Goal: Task Accomplishment & Management: Complete application form

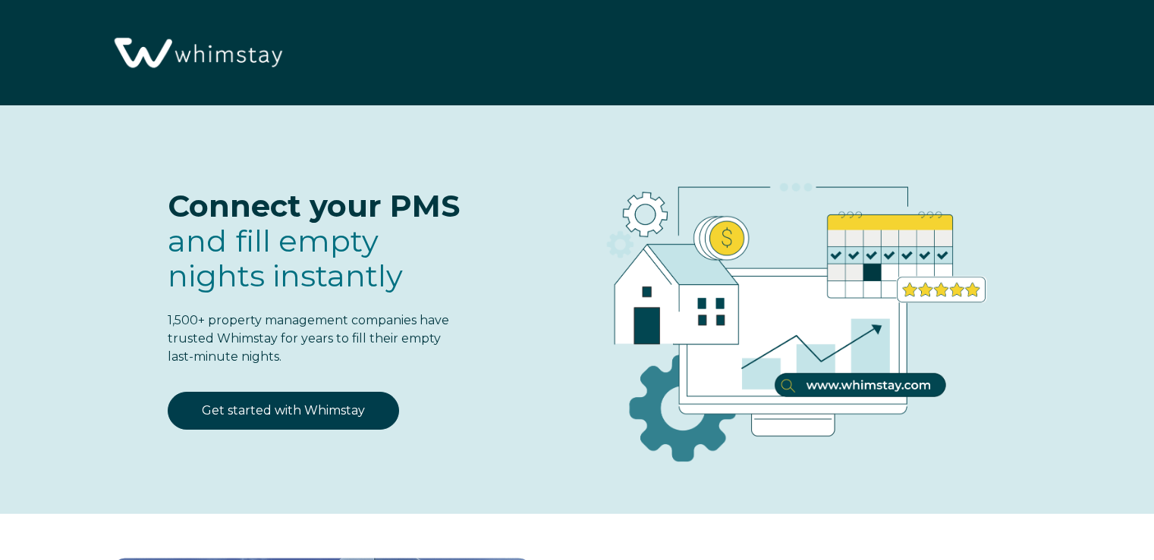
select select "PH"
select select "Standard"
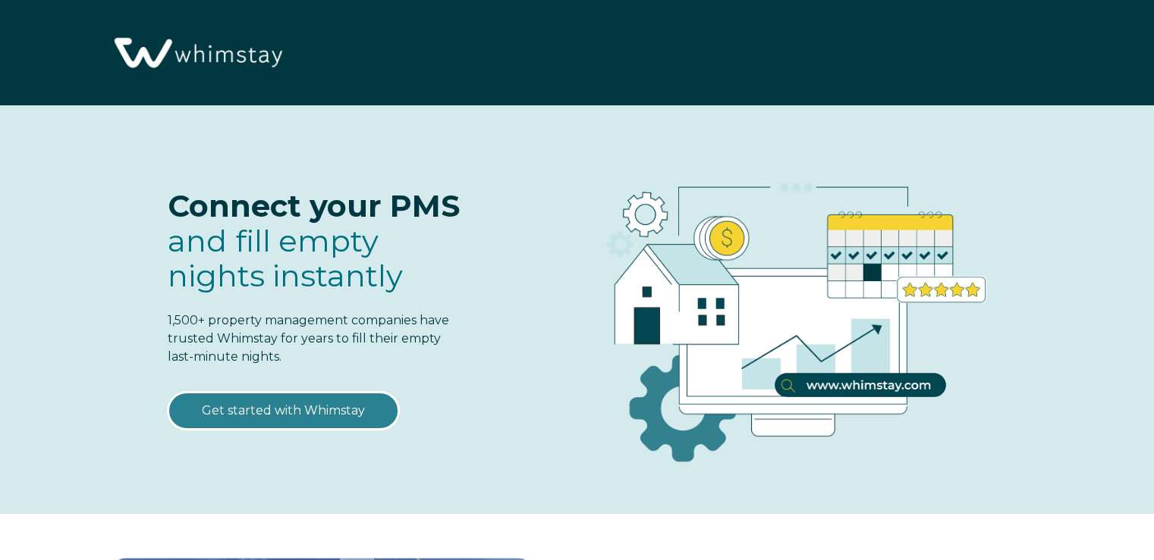
click at [282, 410] on link "Get started with Whimstay" at bounding box center [283, 411] width 231 height 38
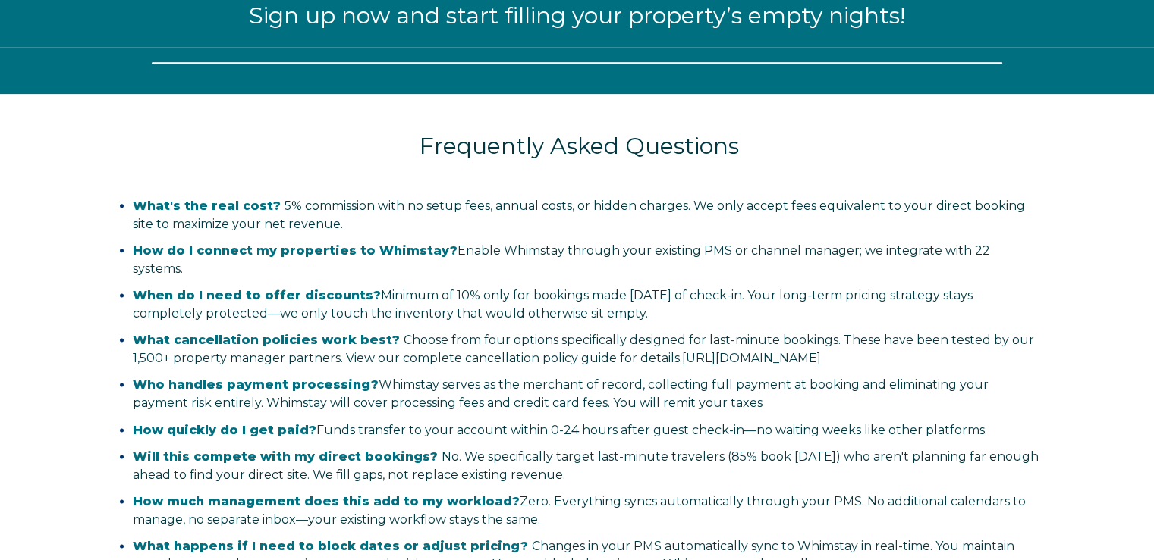
select select "PH"
select select "Standard"
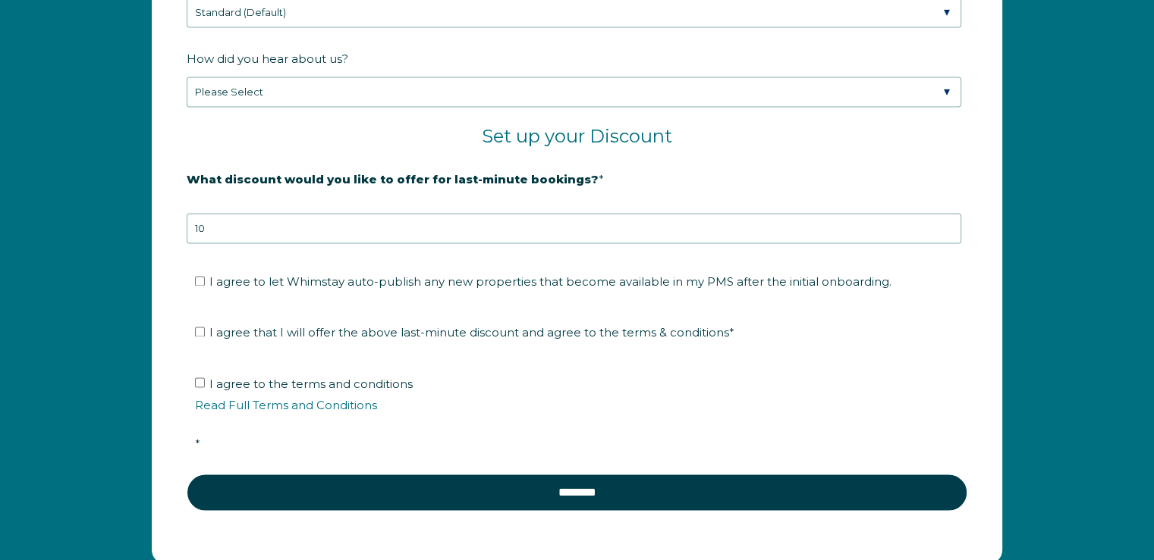
scroll to position [2522, 0]
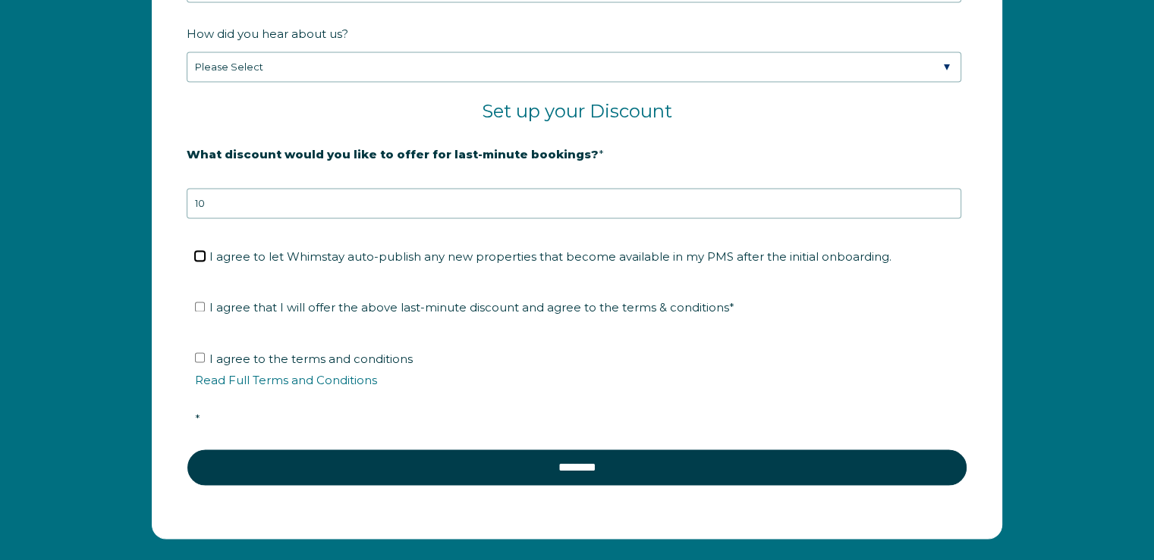
click at [202, 251] on input "I agree to let Whimstay auto-publish any new properties that become available i…" at bounding box center [200, 256] width 10 height 10
checkbox input "true"
click at [199, 302] on input "I agree that I will offer the above last-minute discount and agree to the terms…" at bounding box center [200, 307] width 10 height 10
checkbox input "true"
click at [197, 353] on input "I agree to the terms and conditions Read Full Terms and Conditions *" at bounding box center [200, 358] width 10 height 10
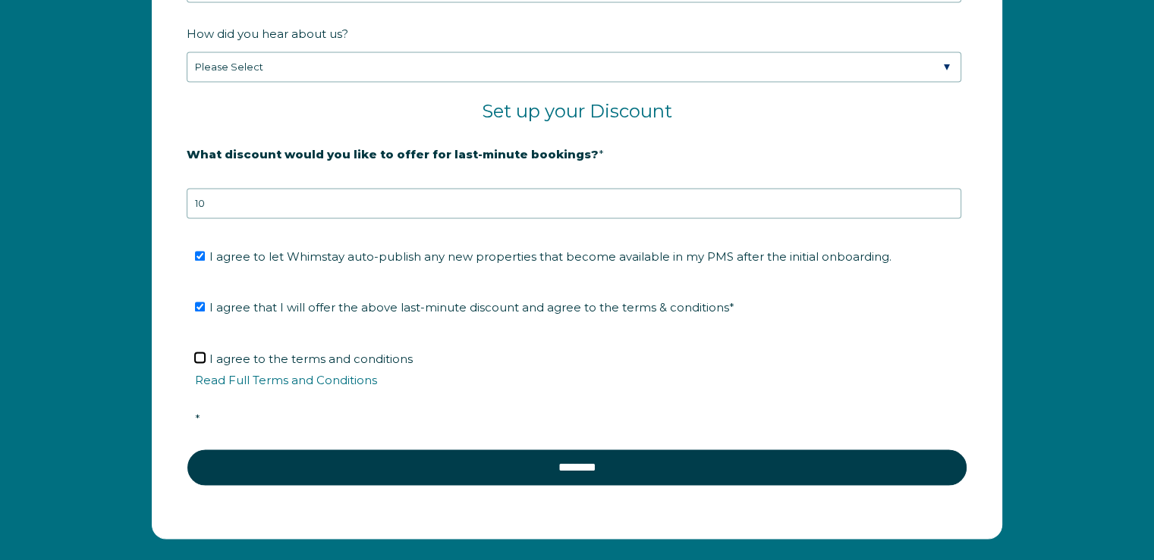
checkbox input "true"
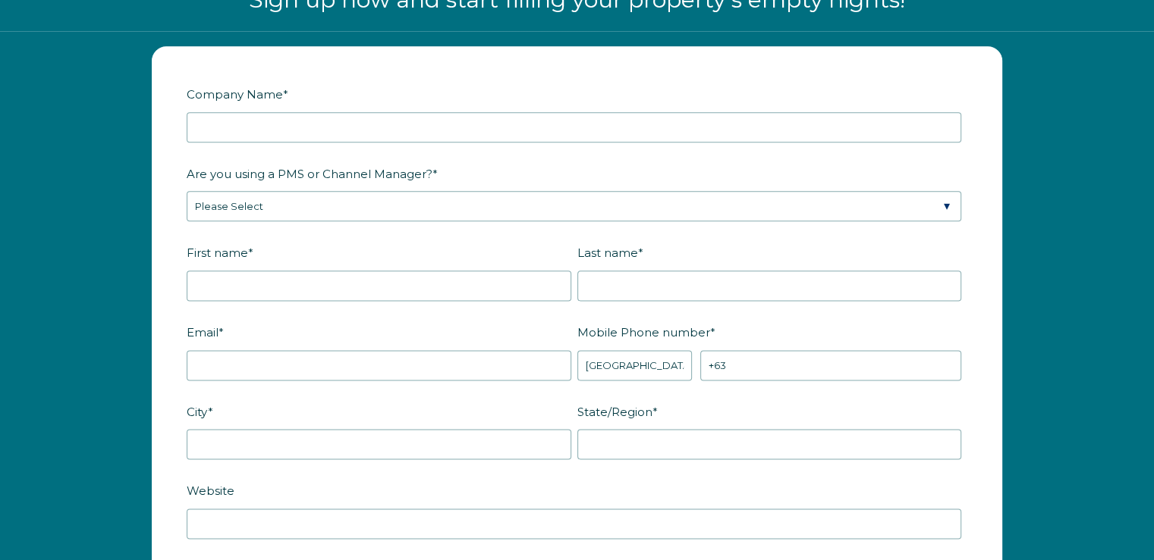
scroll to position [1790, 0]
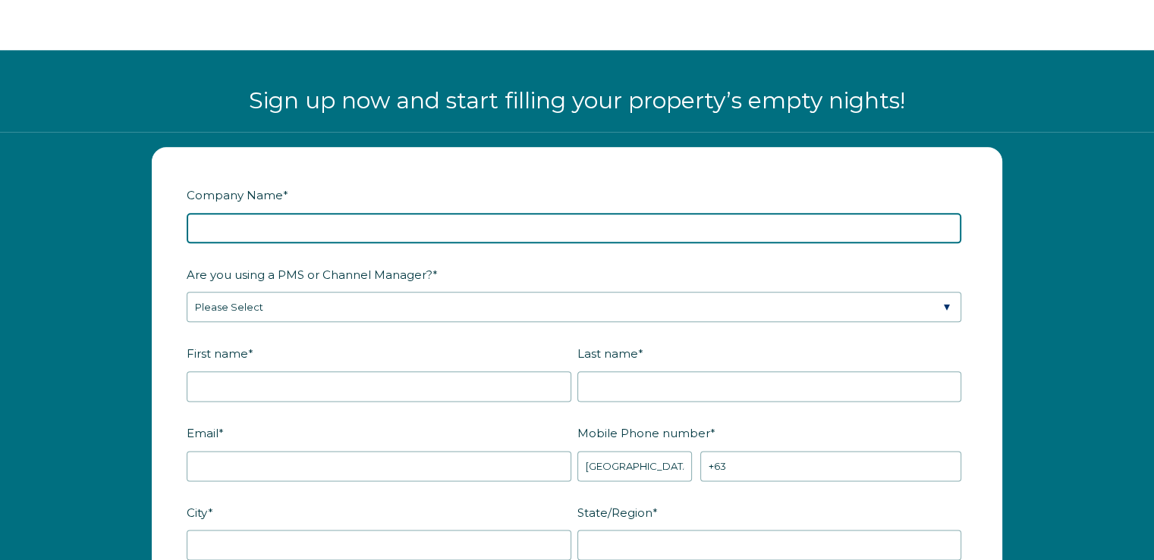
click at [249, 221] on input "Company Name *" at bounding box center [574, 228] width 774 height 30
type input "Confidante Property Management"
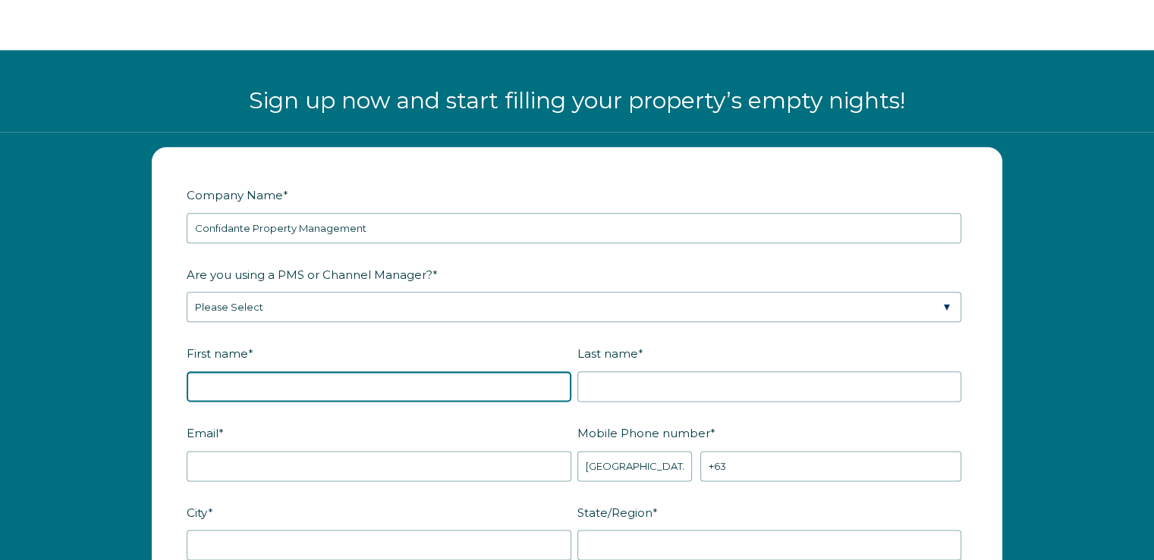
type input "Chloe DiPietro"
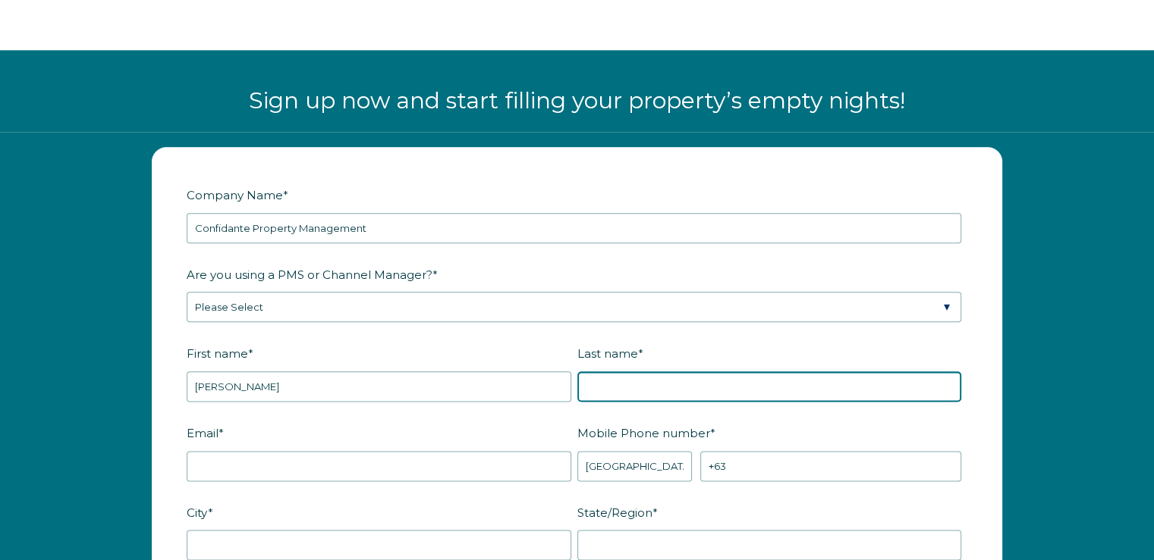
type input "Vargas"
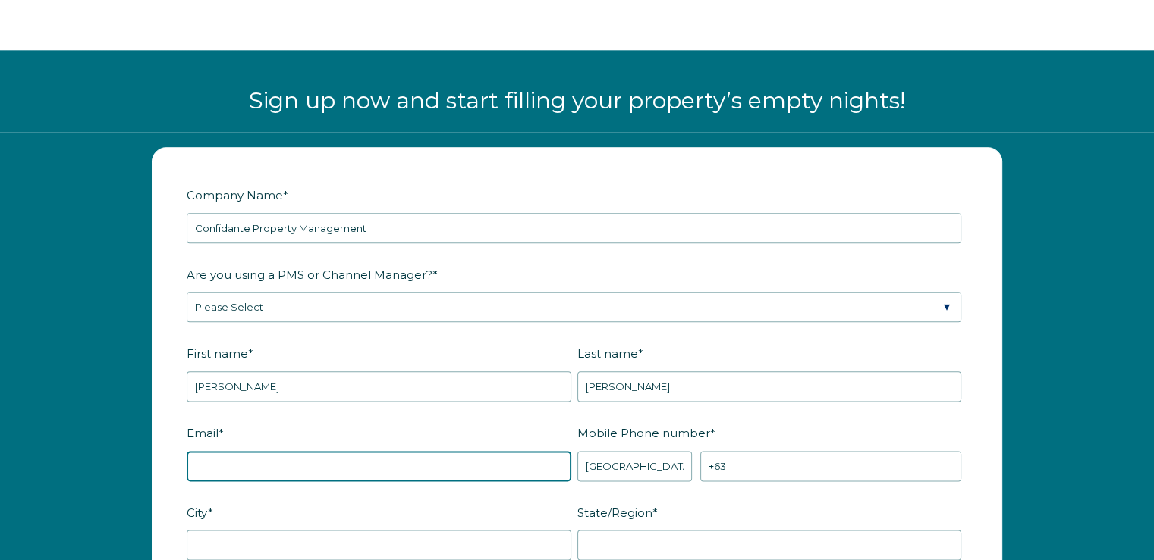
type input "admin@confidantepm.com"
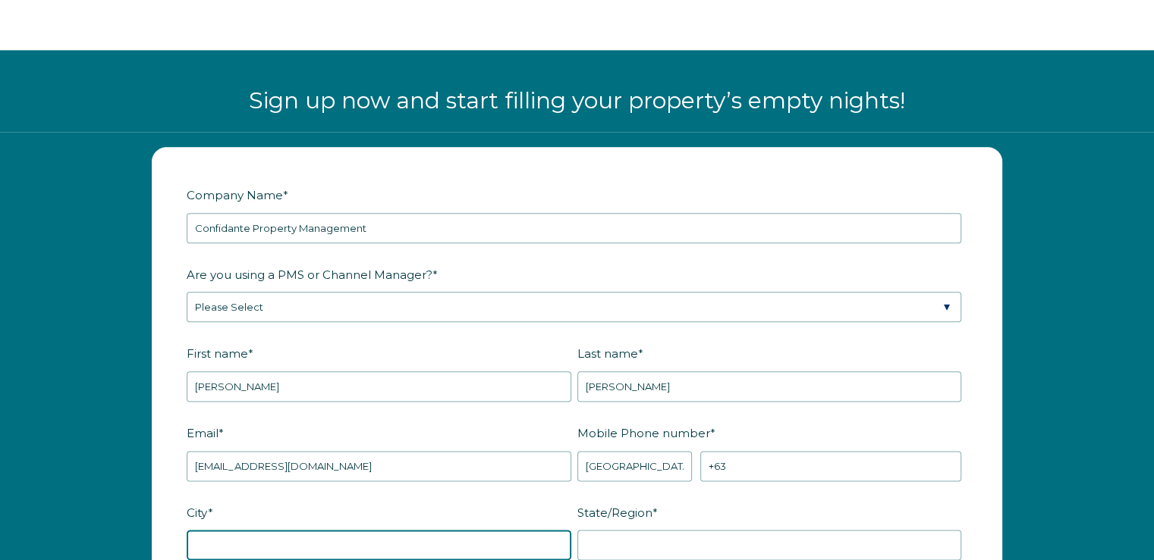
type input "Mount Dora"
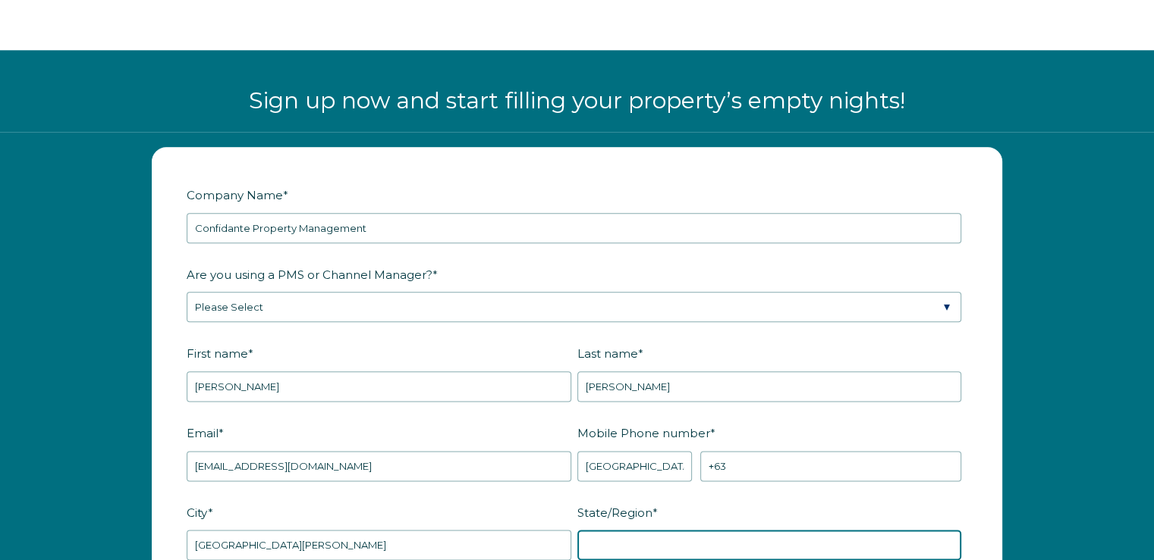
type input "FL"
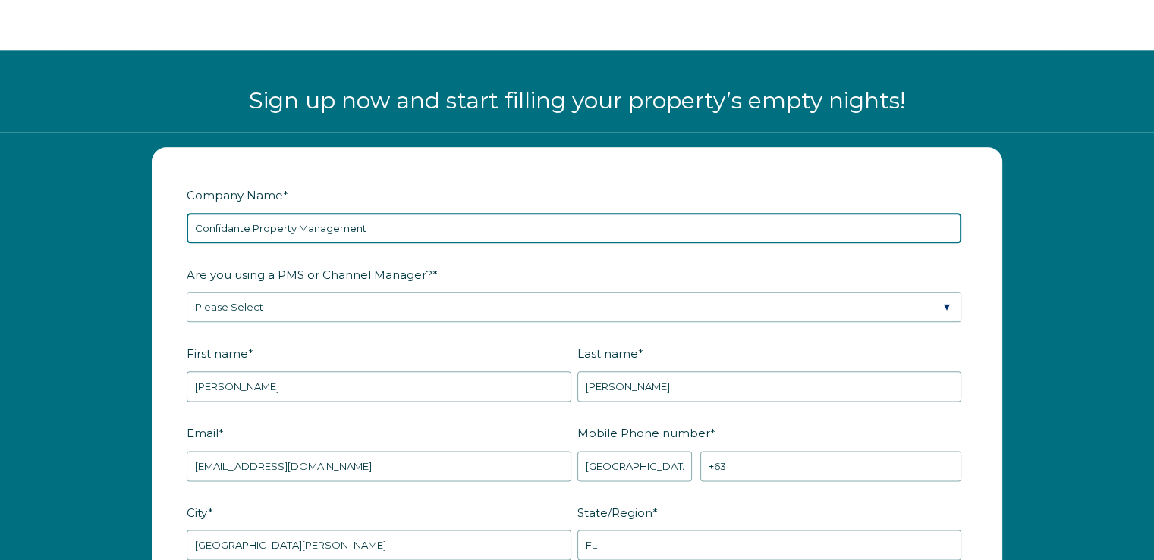
drag, startPoint x: 378, startPoint y: 228, endPoint x: 177, endPoint y: 228, distance: 201.7
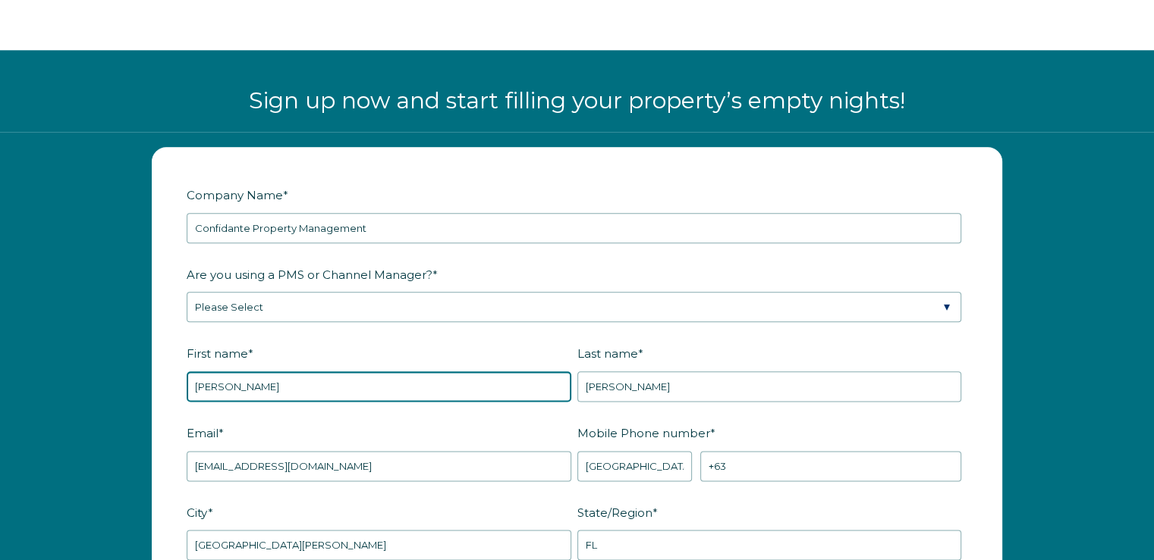
drag, startPoint x: 287, startPoint y: 380, endPoint x: 130, endPoint y: 382, distance: 156.2
paste input "onfidante Property Management"
drag, startPoint x: 248, startPoint y: 381, endPoint x: 439, endPoint y: 389, distance: 191.3
click at [439, 389] on input "Confidante Property Management" at bounding box center [379, 387] width 385 height 30
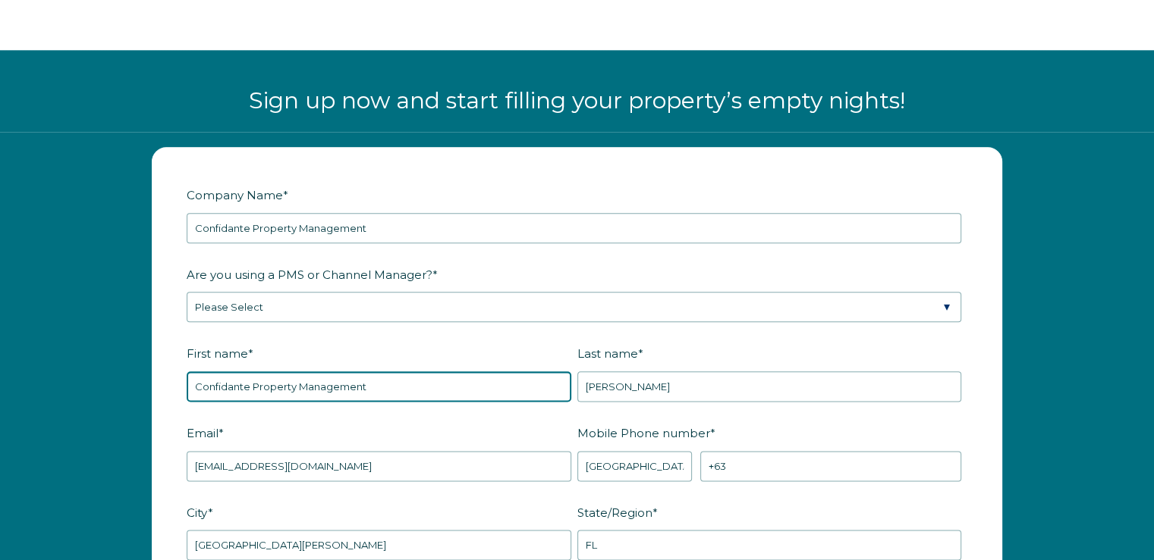
type input "Confidante Property Management"
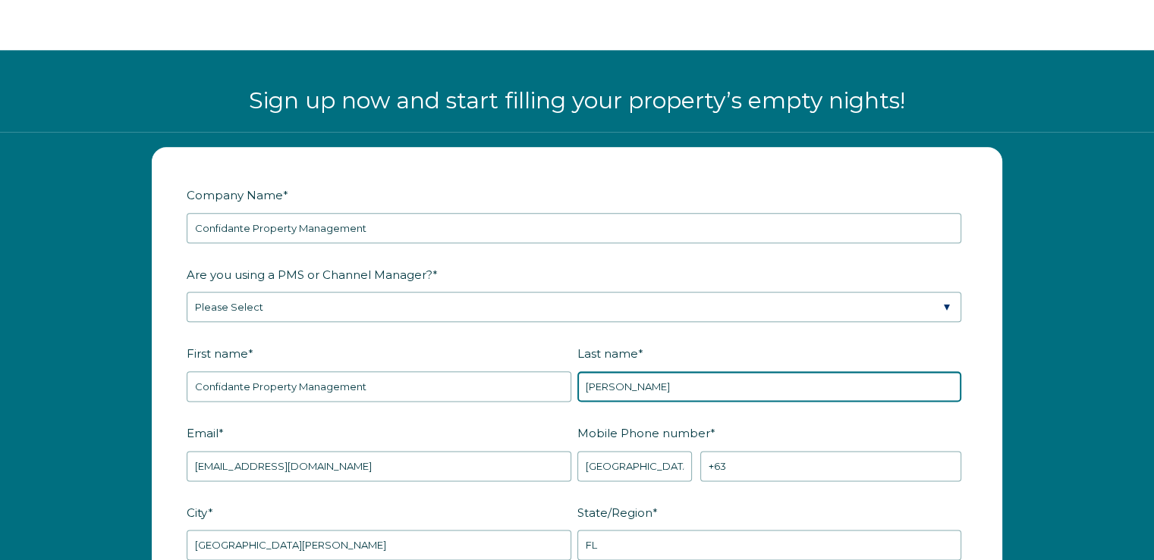
drag, startPoint x: 708, startPoint y: 382, endPoint x: 489, endPoint y: 384, distance: 218.4
click at [490, 384] on fieldset "First name * Confidante Property Management Last name * Vargas" at bounding box center [577, 381] width 780 height 80
paste input "Property Management"
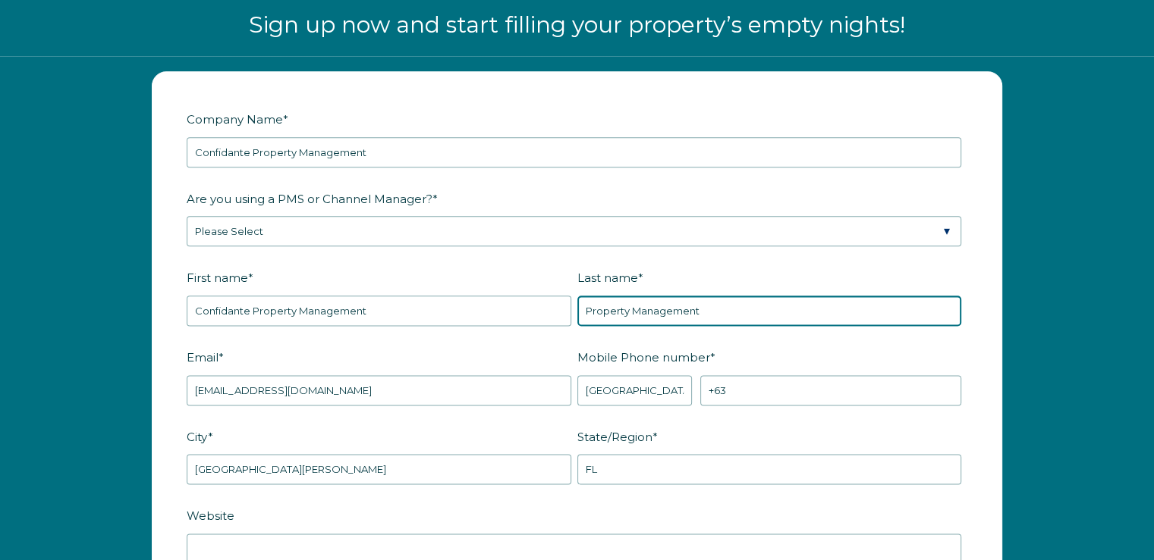
type input "Property Management"
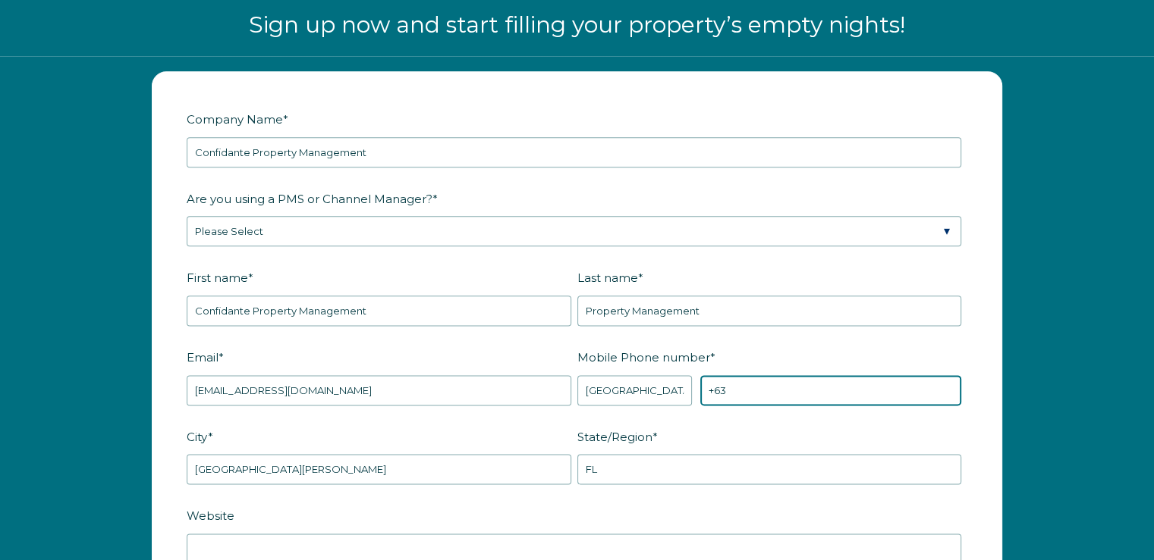
click at [742, 386] on input "+63" at bounding box center [830, 390] width 261 height 30
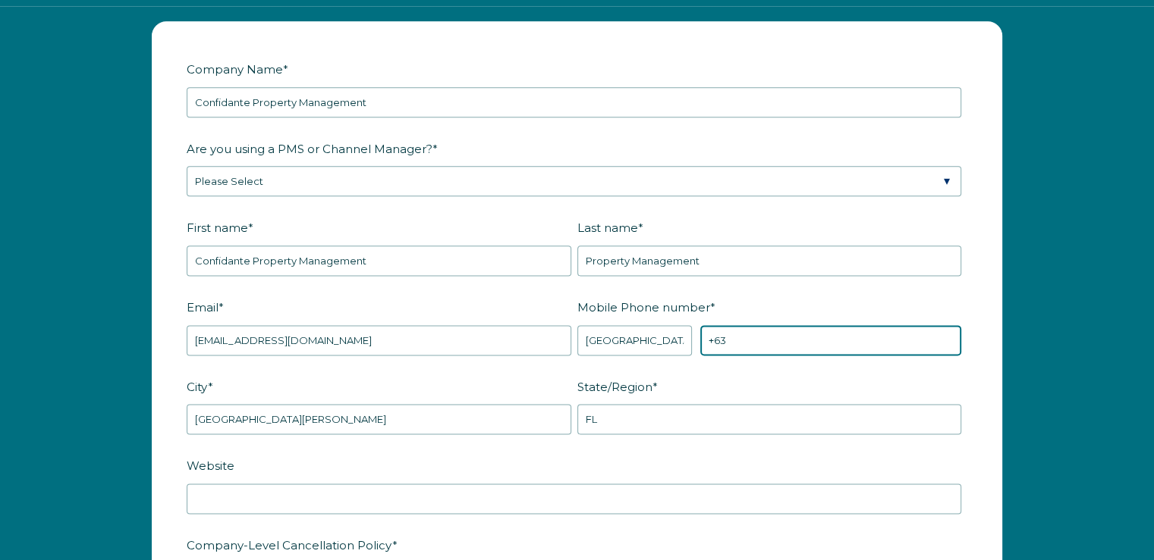
scroll to position [1815, 0]
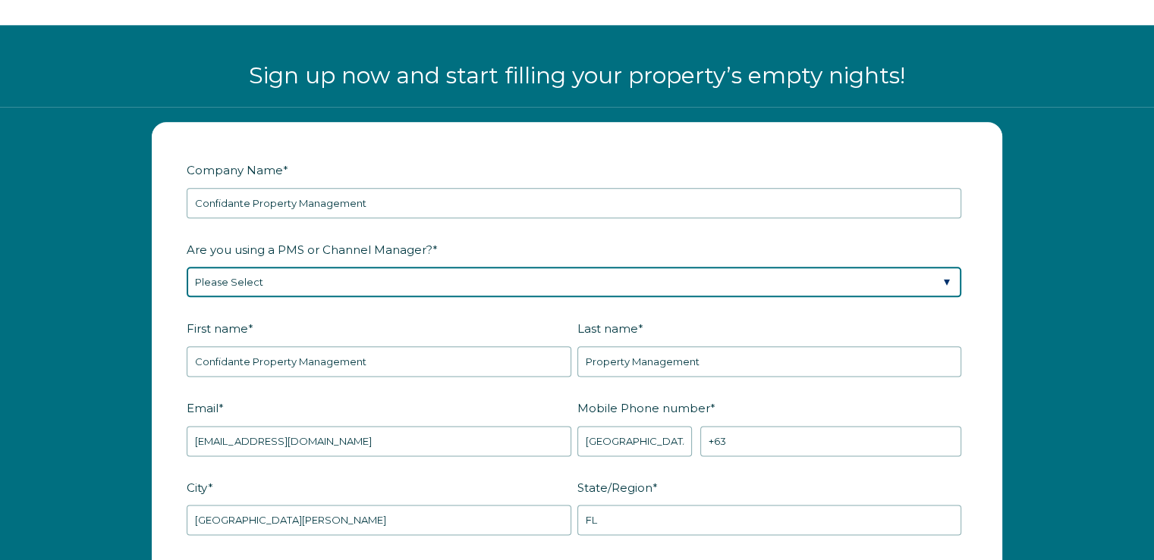
click at [285, 272] on select "Please Select Barefoot BookingPal Boost Brightside CiiRUS Escapia Guesty Hostaw…" at bounding box center [574, 282] width 774 height 30
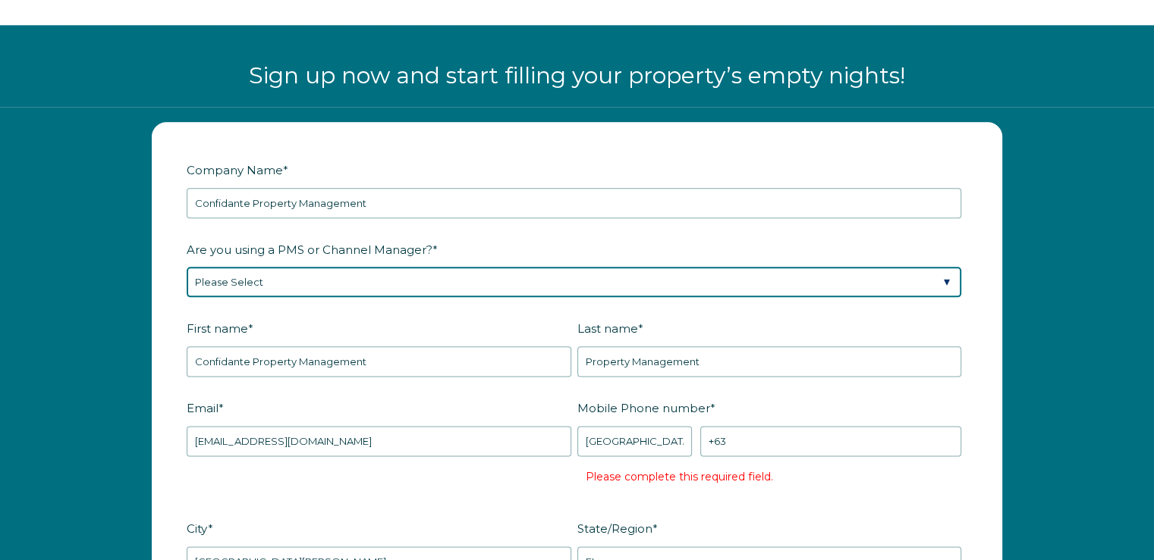
click at [285, 272] on select "Please Select Barefoot BookingPal Boost Brightside CiiRUS Escapia Guesty Hostaw…" at bounding box center [574, 282] width 774 height 30
select select "Hostaway"
click at [187, 267] on select "Please Select Barefoot BookingPal Boost Brightside CiiRUS Escapia Guesty Hostaw…" at bounding box center [574, 282] width 774 height 30
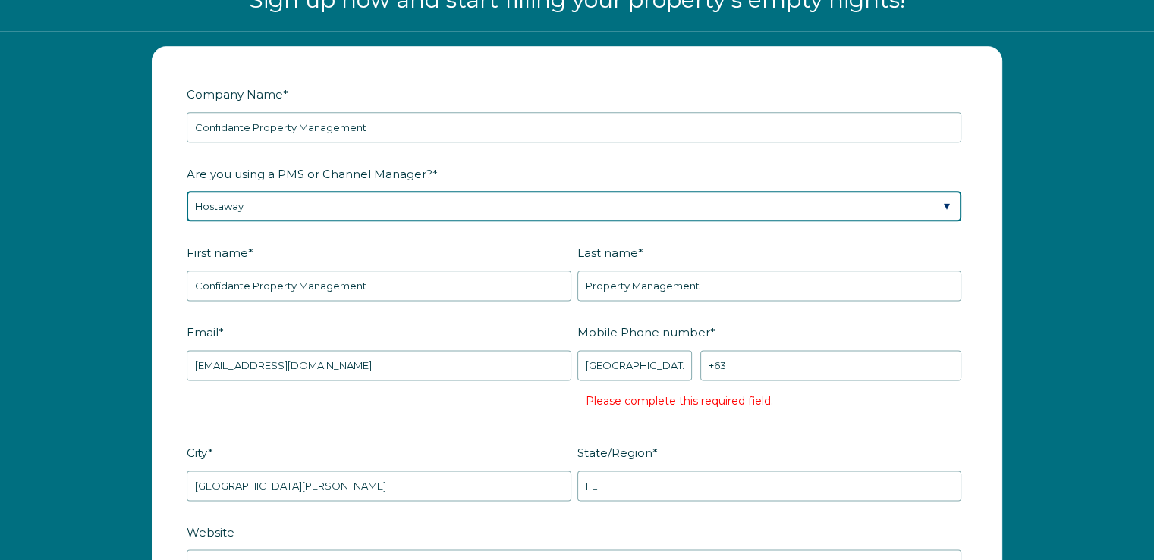
scroll to position [1942, 0]
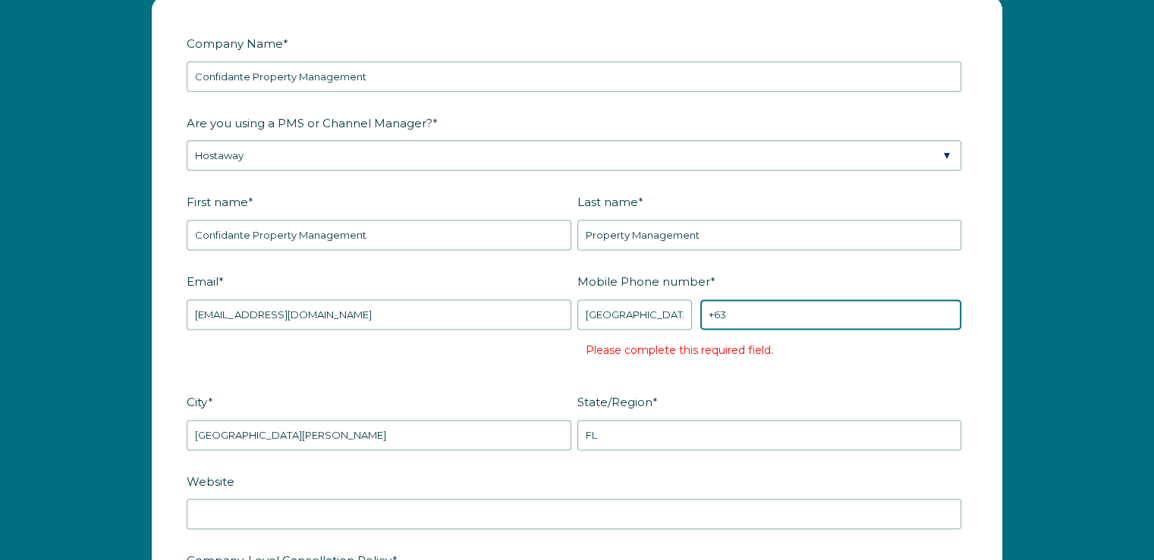
click at [750, 316] on input "+63" at bounding box center [830, 315] width 261 height 30
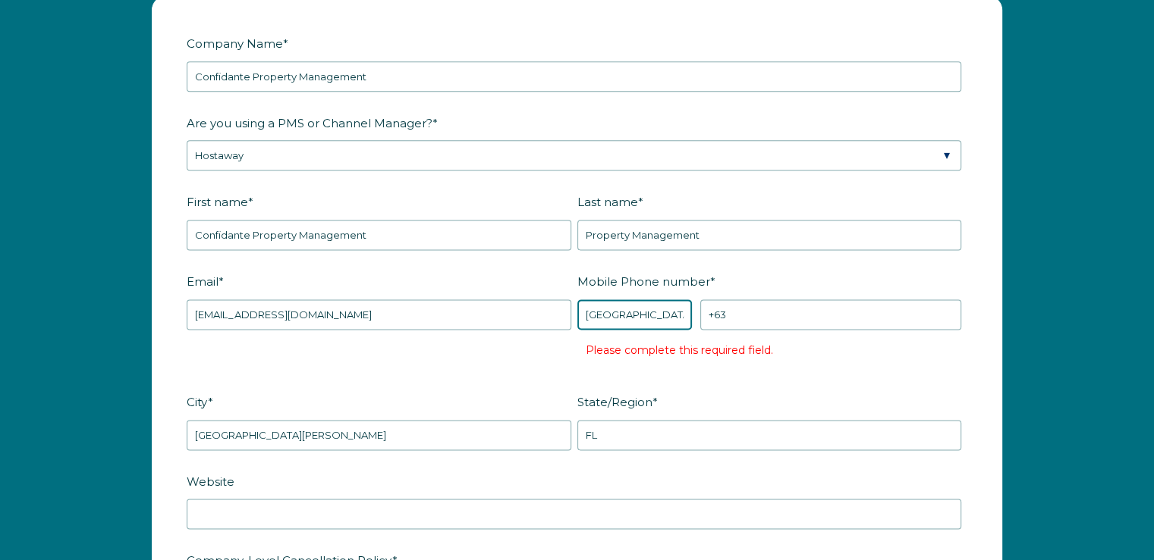
click at [618, 316] on select "* Afghanistan (‫افغانستان‬‎) Albania (Shqipëri) Algeria (‫الجزائر‬‎) American S…" at bounding box center [634, 315] width 115 height 30
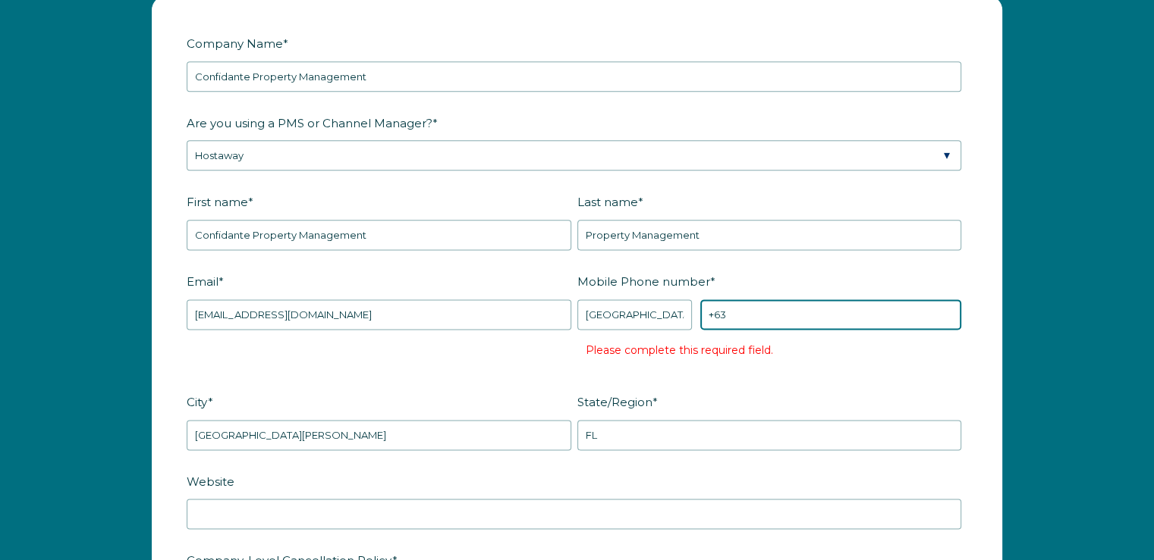
click at [767, 315] on input "+63" at bounding box center [830, 315] width 261 height 30
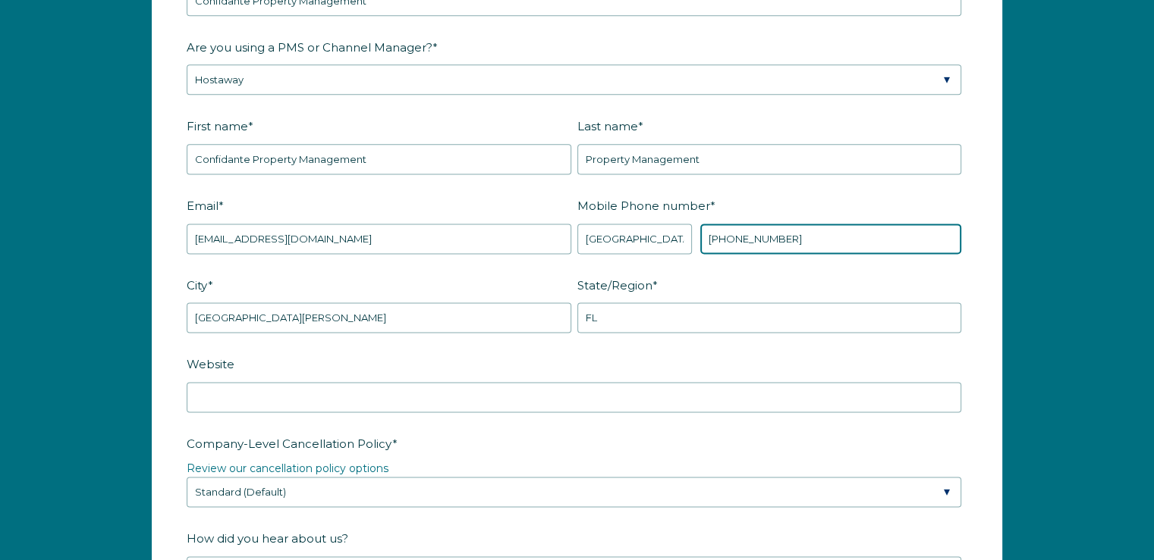
scroll to position [2093, 0]
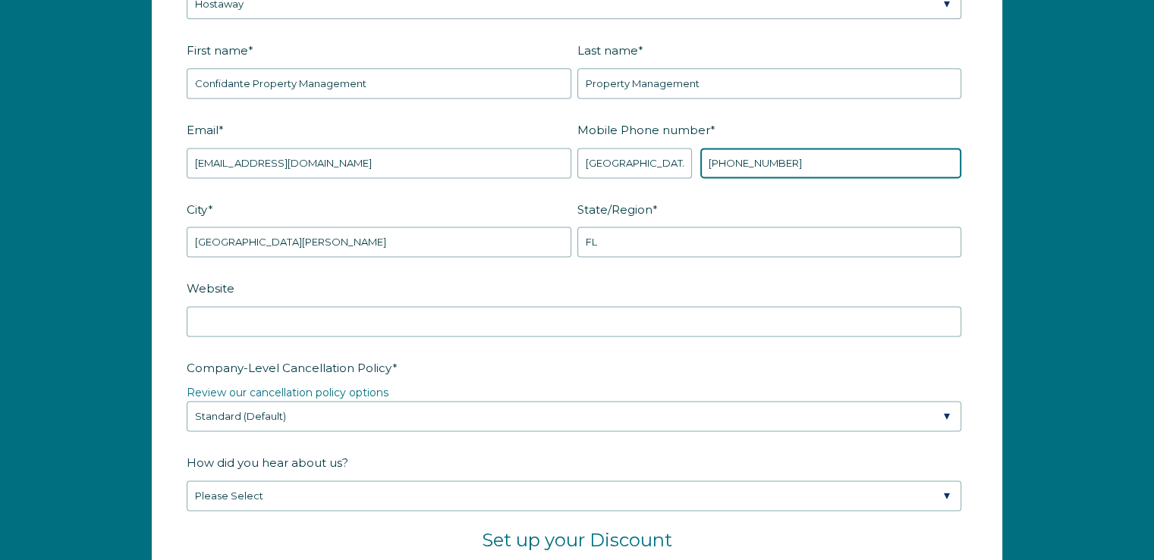
type input "+63 9173066461"
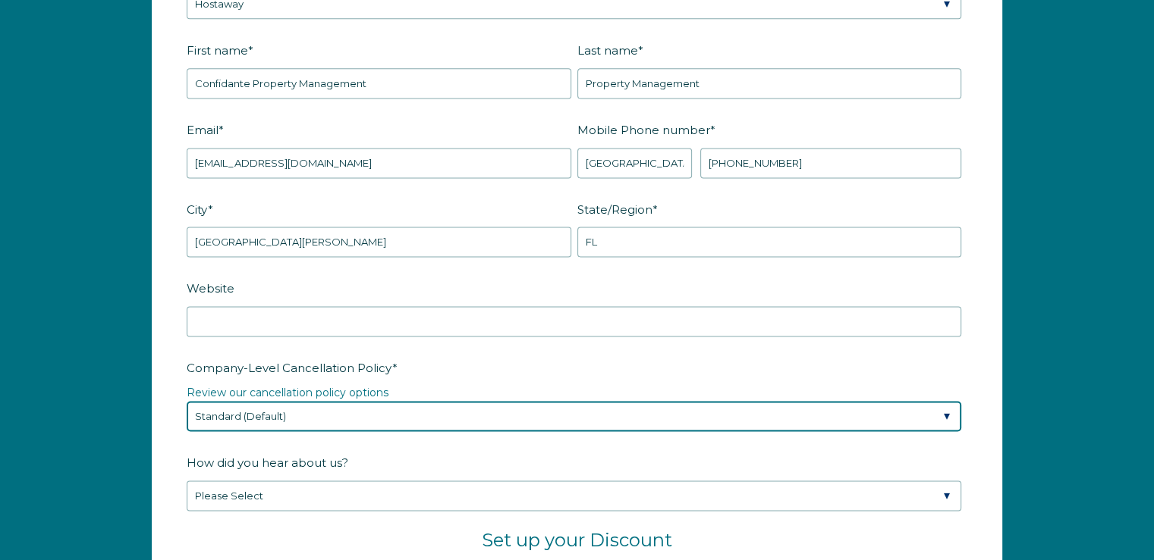
click at [413, 408] on select "Please Select Partial Standard (Default) Moderate Strict" at bounding box center [574, 416] width 774 height 30
select select "Strict"
click at [187, 401] on select "Please Select Partial Standard (Default) Moderate Strict" at bounding box center [574, 416] width 774 height 30
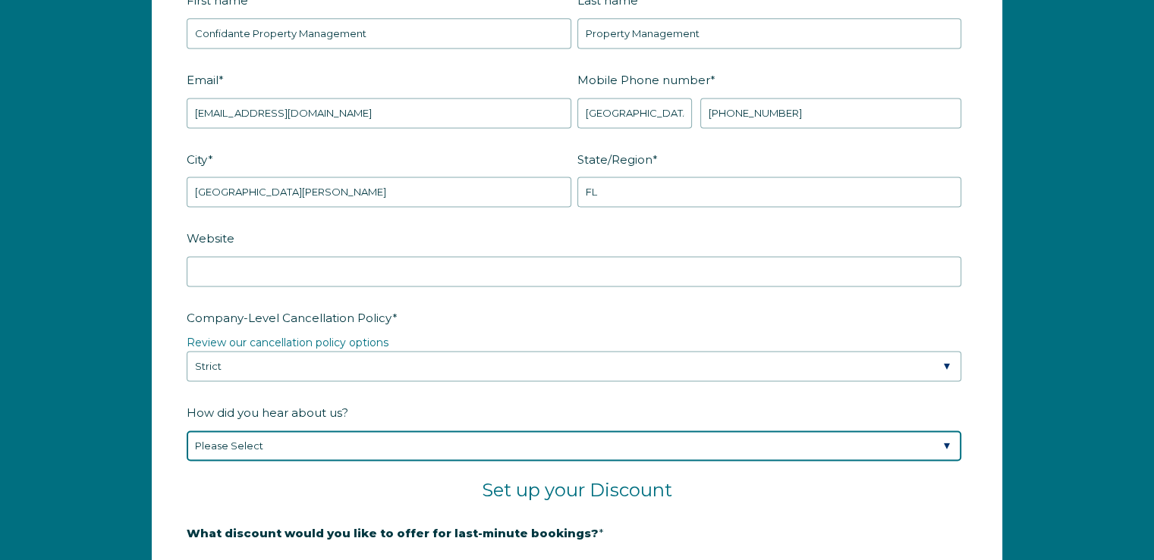
click at [388, 451] on select "Please Select Found Whimstay through a Google search Spoke to a Whimstay salesp…" at bounding box center [574, 446] width 774 height 30
select select "Other"
click at [187, 431] on select "Please Select Found Whimstay through a Google search Spoke to a Whimstay salesp…" at bounding box center [574, 446] width 774 height 30
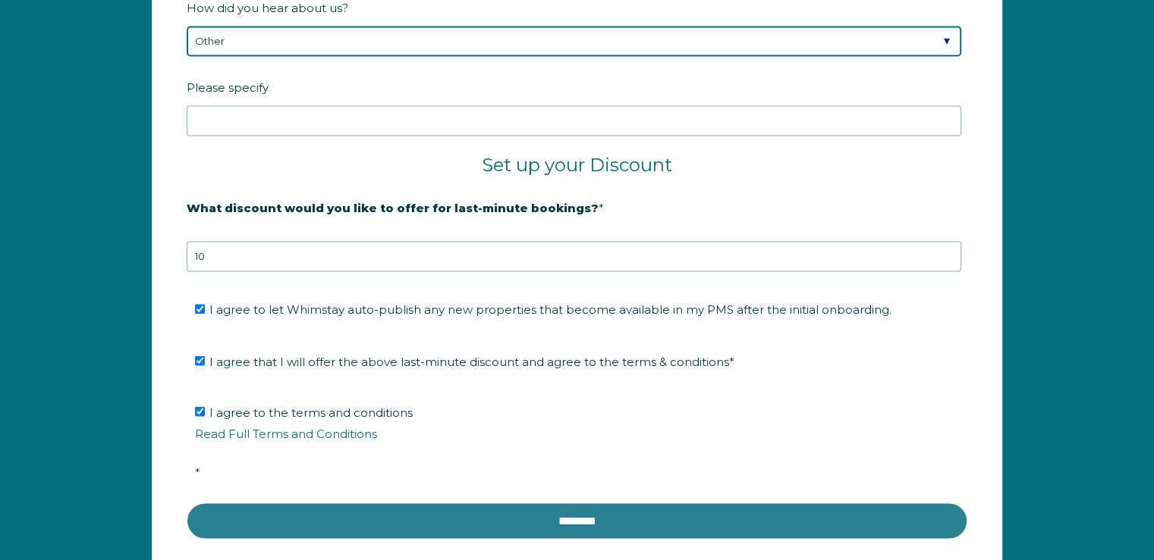
scroll to position [2624, 0]
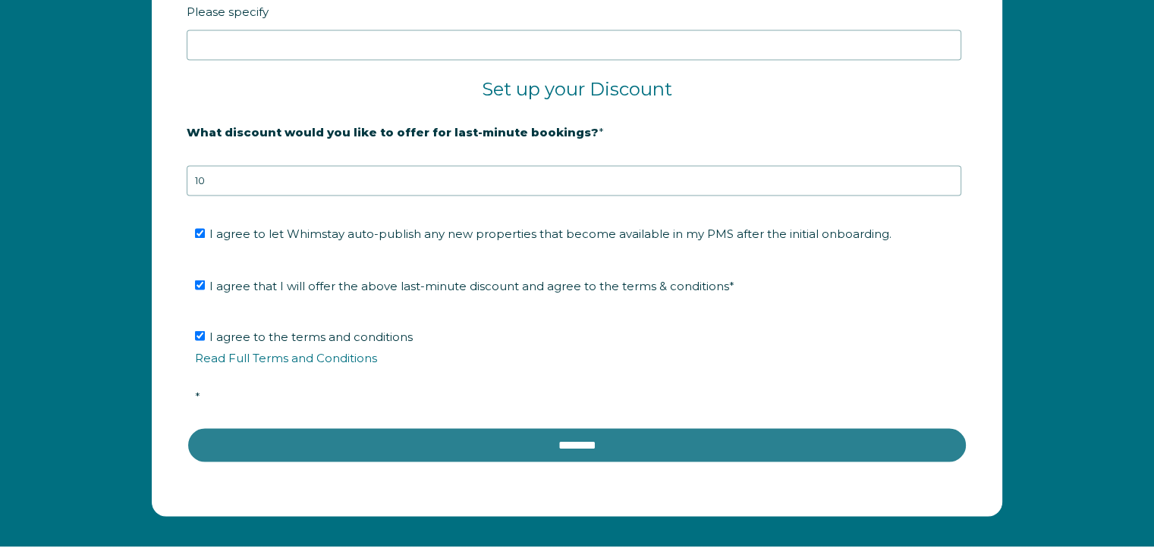
click at [592, 447] on input "********" at bounding box center [577, 445] width 780 height 36
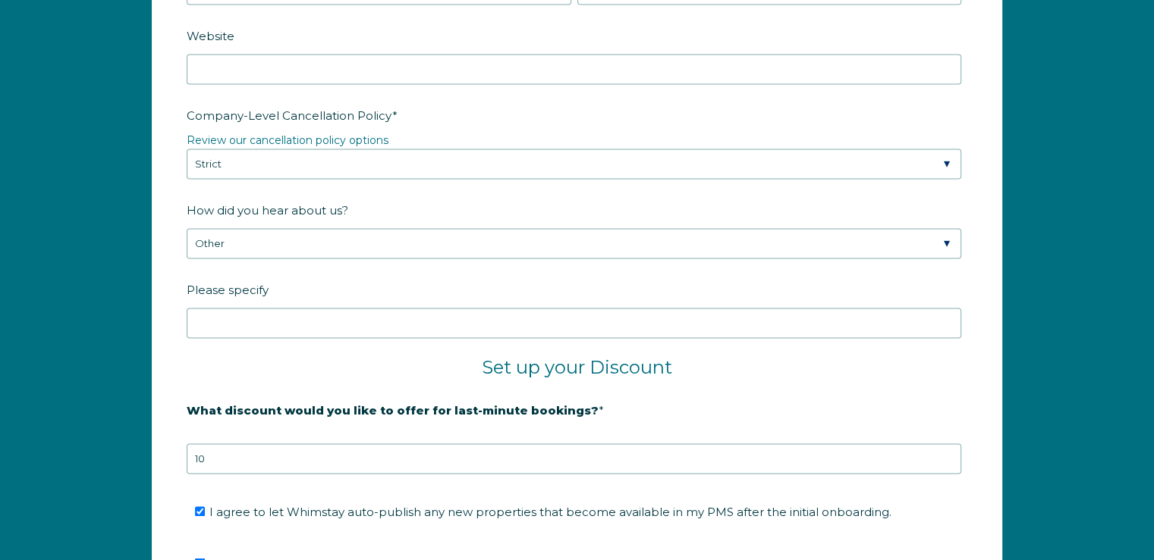
scroll to position [2245, 0]
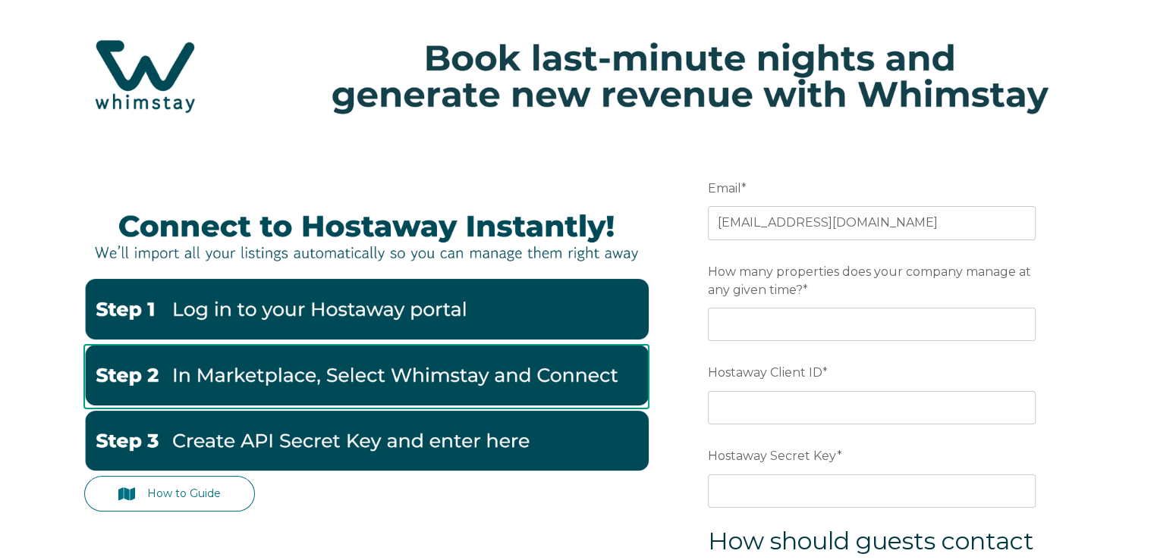
scroll to position [126, 0]
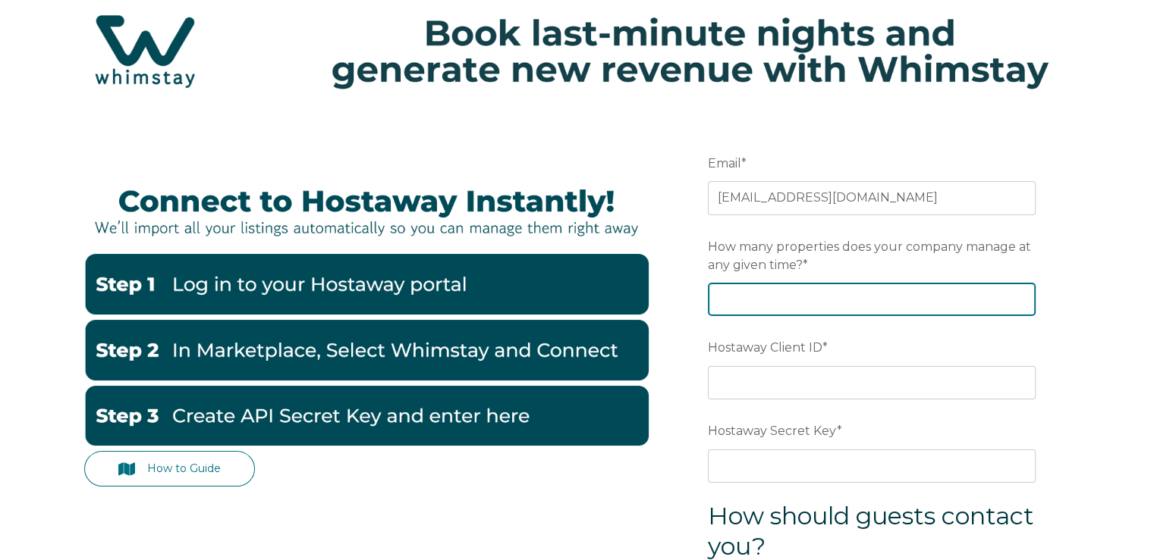
click at [813, 294] on input "How many properties does your company manage at any given time? *" at bounding box center [872, 299] width 328 height 33
click at [1017, 303] on input "-1" at bounding box center [872, 299] width 328 height 33
click at [1017, 303] on input "-2" at bounding box center [872, 299] width 328 height 33
click at [1017, 303] on input "-3" at bounding box center [872, 299] width 328 height 33
click at [1017, 303] on input "-4" at bounding box center [872, 299] width 328 height 33
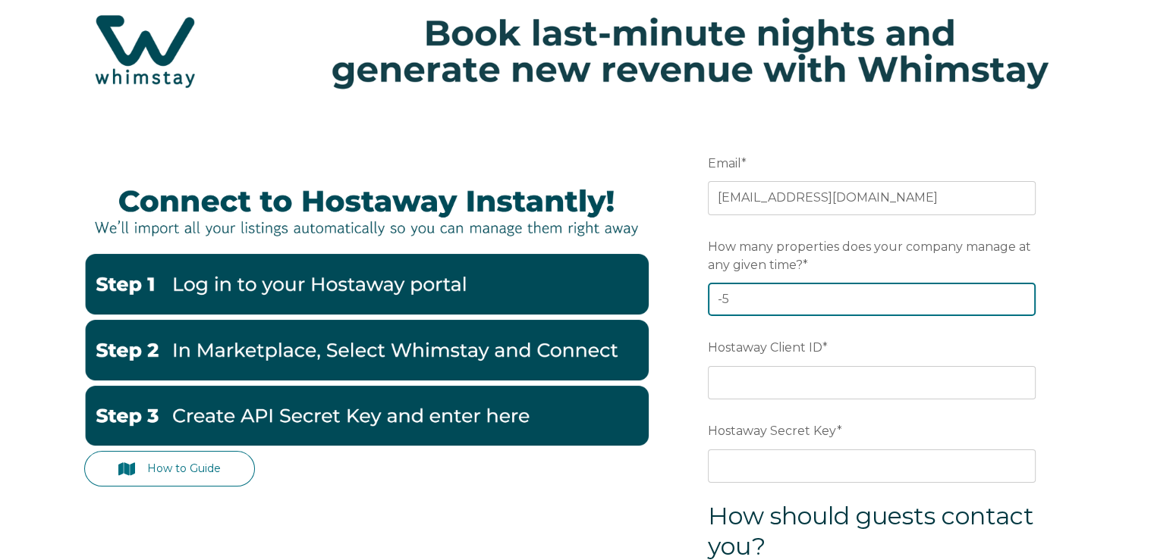
click at [1017, 303] on input "-5" at bounding box center [872, 299] width 328 height 33
click at [1017, 303] on input "-6" at bounding box center [872, 299] width 328 height 33
click at [1022, 294] on input "-5" at bounding box center [872, 299] width 328 height 33
click at [1022, 294] on input "-4" at bounding box center [872, 299] width 328 height 33
click at [1022, 294] on input "-3" at bounding box center [872, 299] width 328 height 33
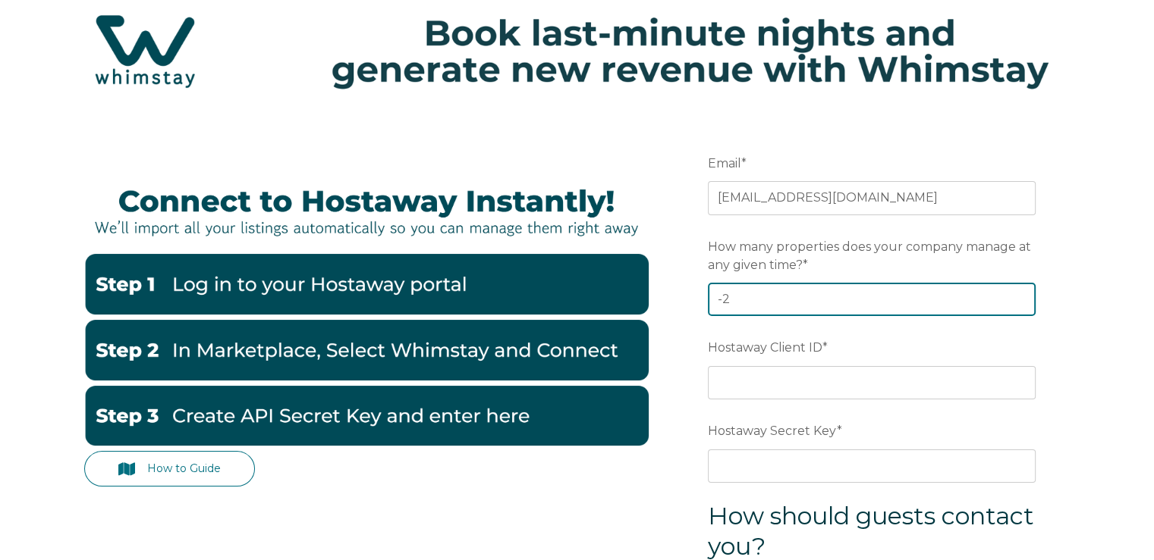
click at [1022, 294] on input "-2" at bounding box center [872, 299] width 328 height 33
click at [1022, 294] on input "-1" at bounding box center [872, 299] width 328 height 33
click at [1022, 294] on input "0" at bounding box center [872, 299] width 328 height 33
click at [1022, 294] on input "1" at bounding box center [872, 299] width 328 height 33
click at [1022, 294] on input "2" at bounding box center [872, 299] width 328 height 33
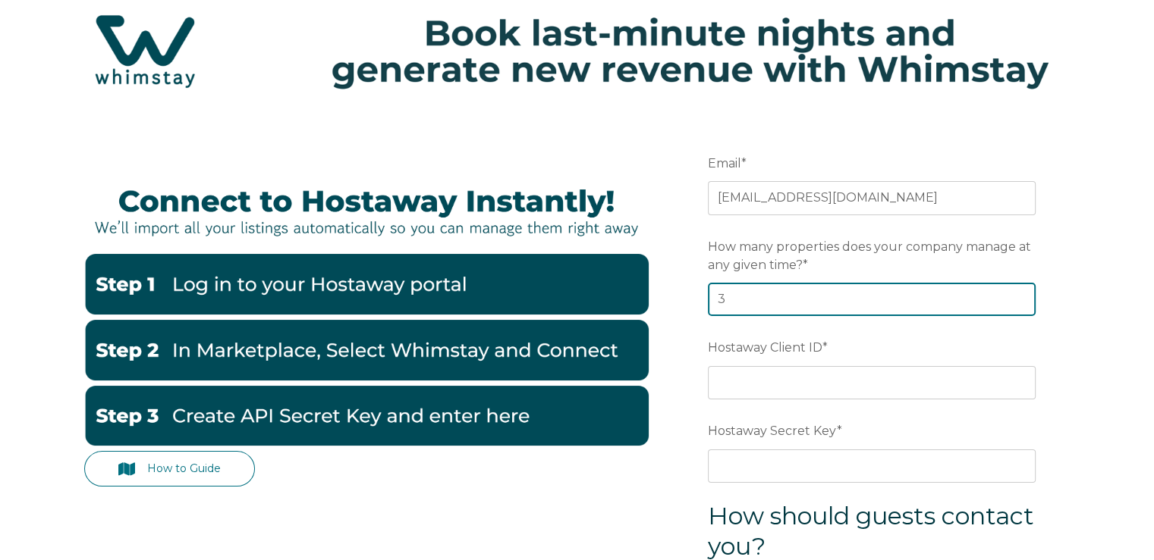
click at [1022, 294] on input "4" at bounding box center [872, 299] width 328 height 33
click at [1022, 294] on input "5" at bounding box center [872, 299] width 328 height 33
type input "6"
click at [1022, 294] on input "6" at bounding box center [872, 299] width 328 height 33
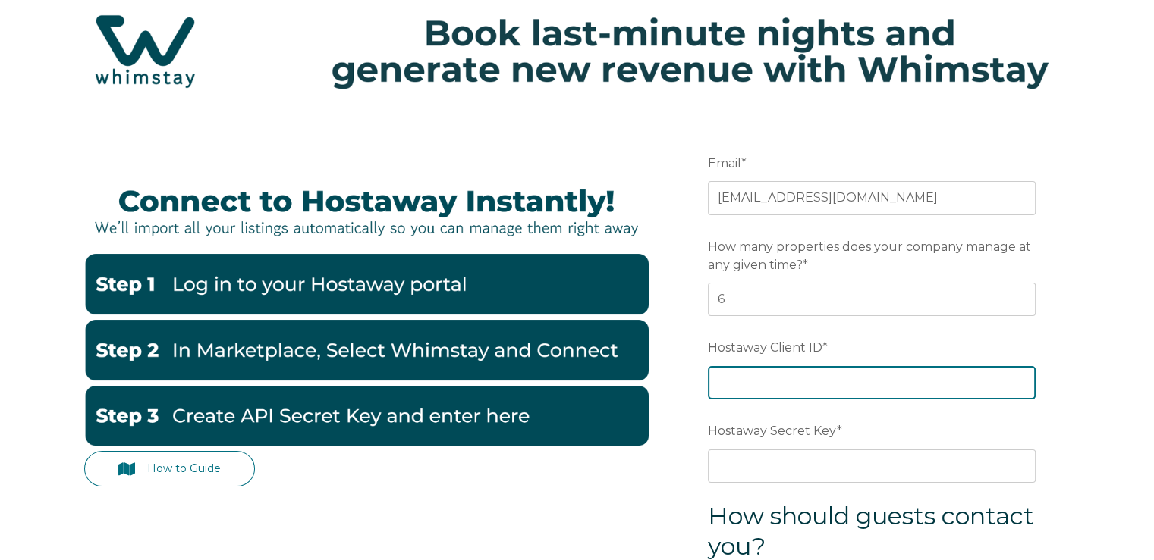
click at [790, 384] on input "Hostaway Client ID *" at bounding box center [872, 382] width 328 height 33
click at [789, 386] on input "Hostaway Client ID *" at bounding box center [872, 382] width 328 height 33
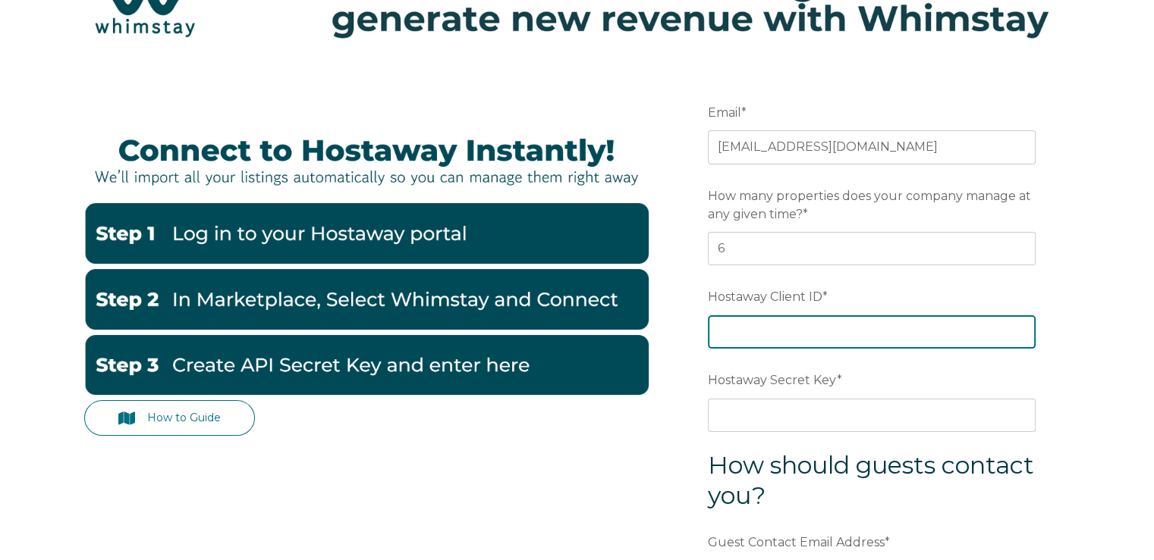
click at [778, 331] on input "Hostaway Client ID *" at bounding box center [872, 331] width 328 height 33
type input "v"
paste input "8b41ce1cdc9daffac649edbb84e5f18ef0cd2c3c2343dd14d22f8223f01c94c7"
type input "8b41ce1cdc9daffac649edbb84e5f18ef0cd2c3c2343dd14d22f8223f01c94c7"
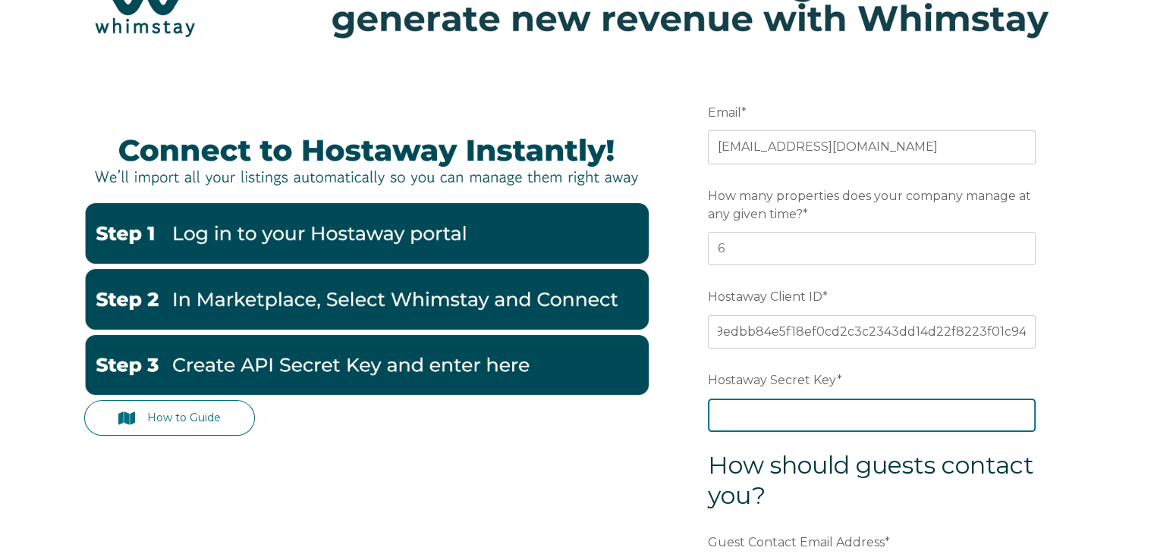
scroll to position [0, 0]
click at [780, 410] on input "Hostaway Secret Key *" at bounding box center [872, 415] width 328 height 33
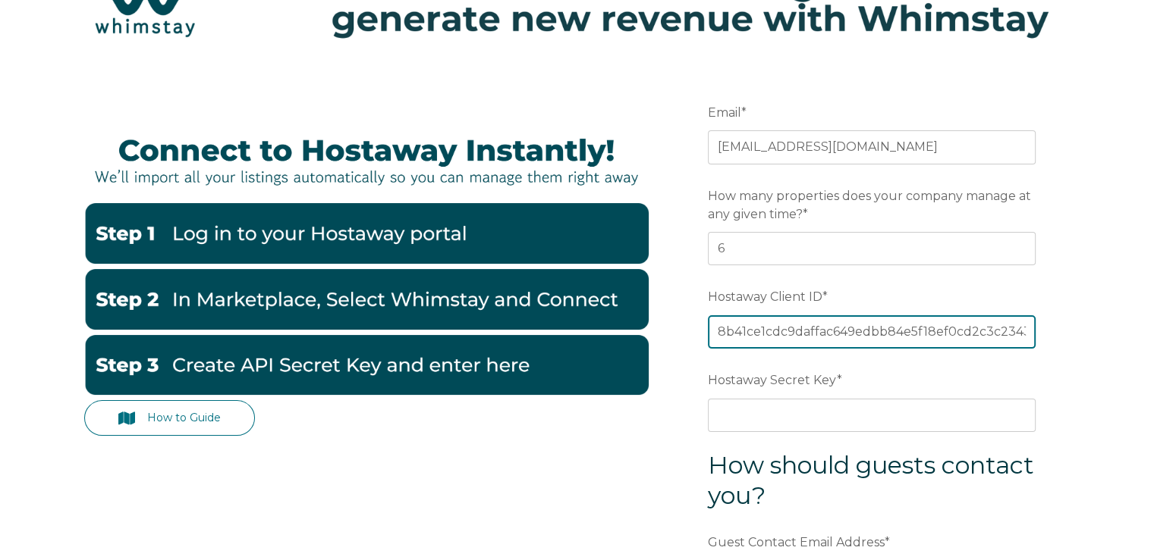
click at [756, 321] on input "8b41ce1cdc9daffac649edbb84e5f18ef0cd2c3c2343dd14d22f8223f01c94c7" at bounding box center [872, 331] width 328 height 33
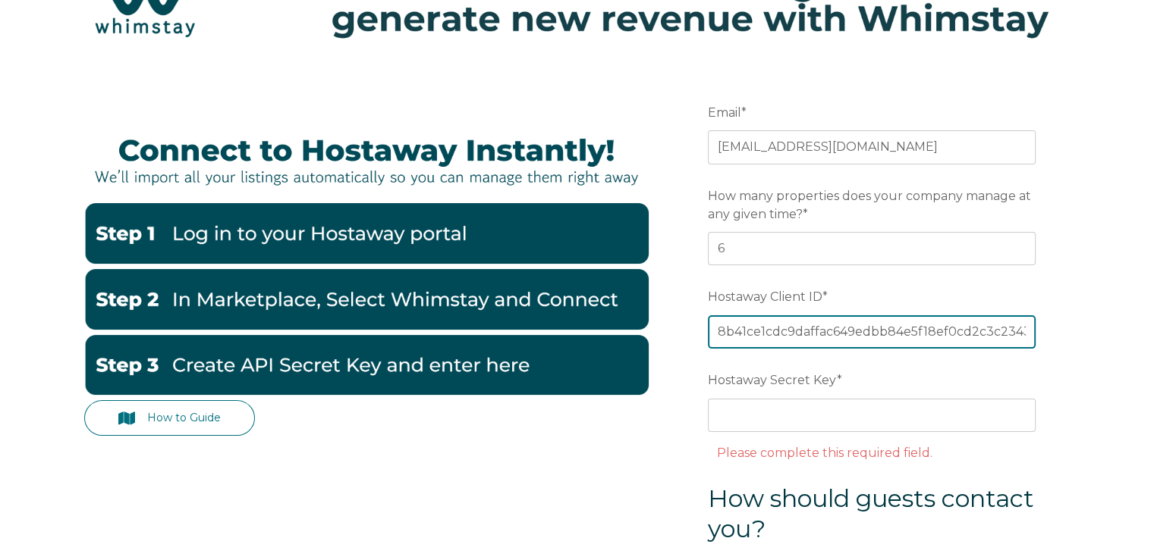
click at [756, 321] on input "8b41ce1cdc9daffac649edbb84e5f18ef0cd2c3c2343dd14d22f8223f01c94c7" at bounding box center [872, 331] width 328 height 33
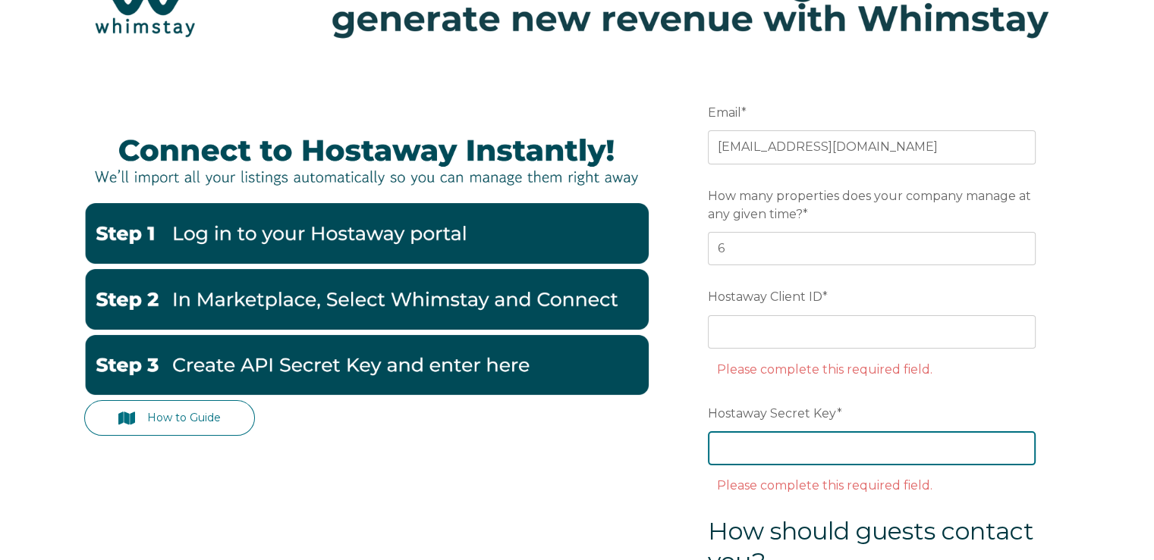
click at [818, 450] on input "Hostaway Secret Key *" at bounding box center [872, 448] width 328 height 33
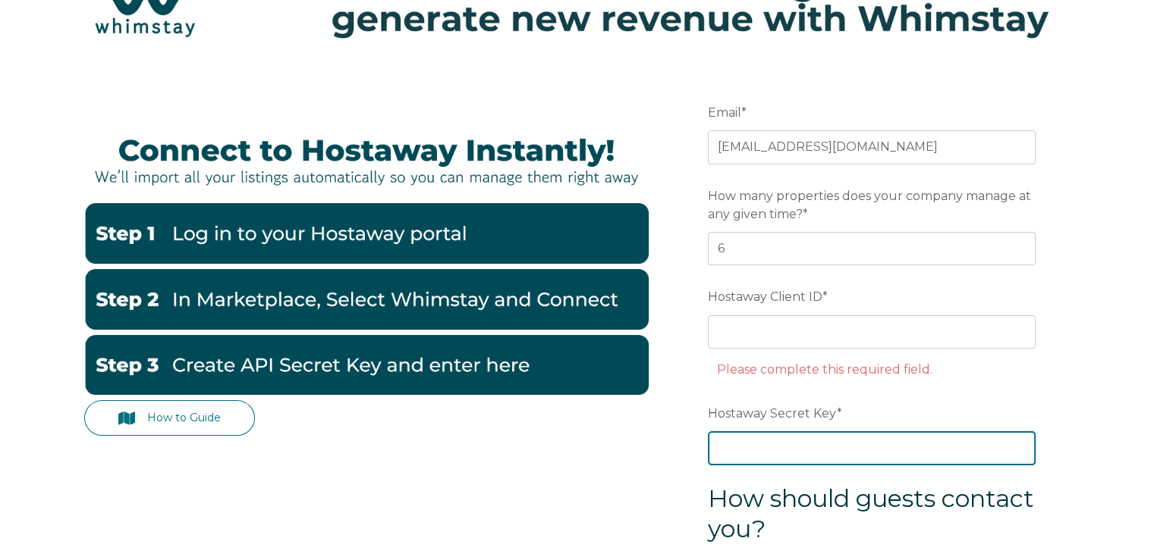
paste input "8b41ce1cdc9daffac649edbb84e5f18ef0cd2c3c2343dd14d22f8223f01c94c7"
type input "8b41ce1cdc9daffac649edbb84e5f18ef0cd2c3c2343dd14d22f8223f01c94c7"
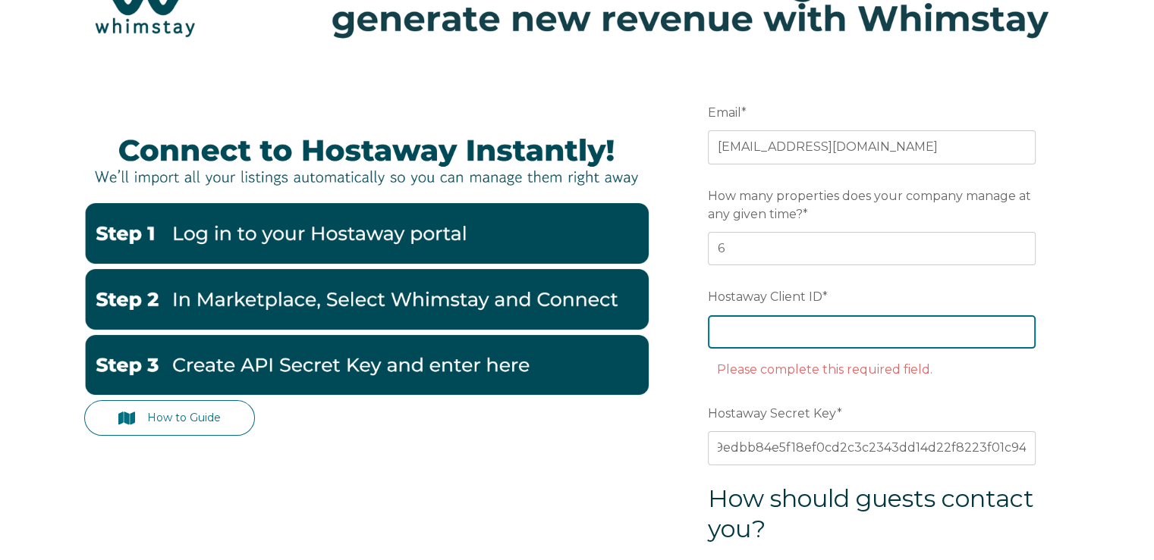
scroll to position [0, 0]
click at [839, 338] on input "Hostaway Client ID *" at bounding box center [872, 331] width 328 height 33
paste input "70468"
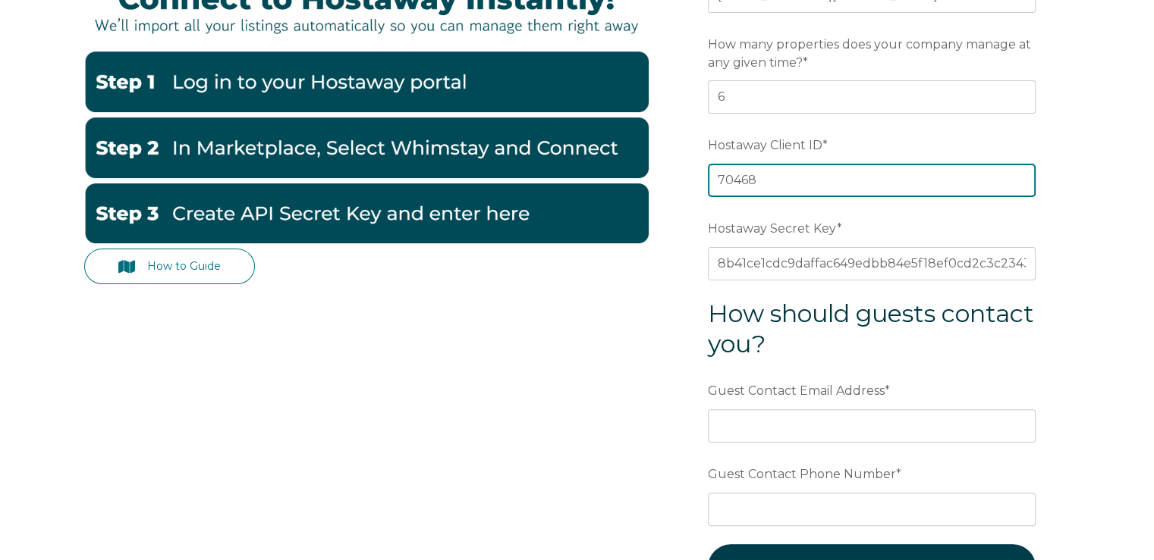
scroll to position [404, 0]
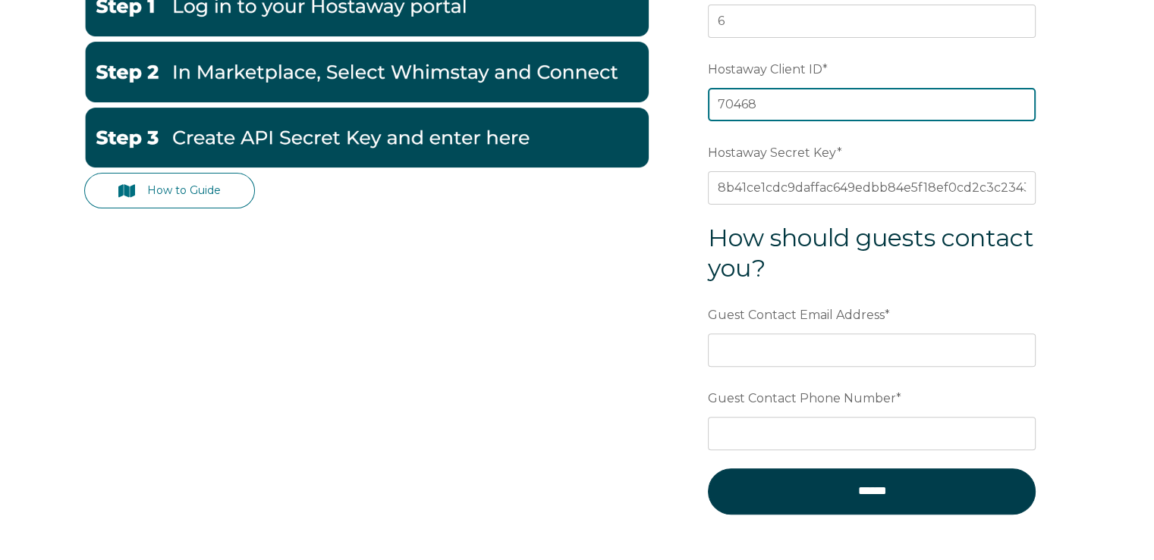
type input "70468"
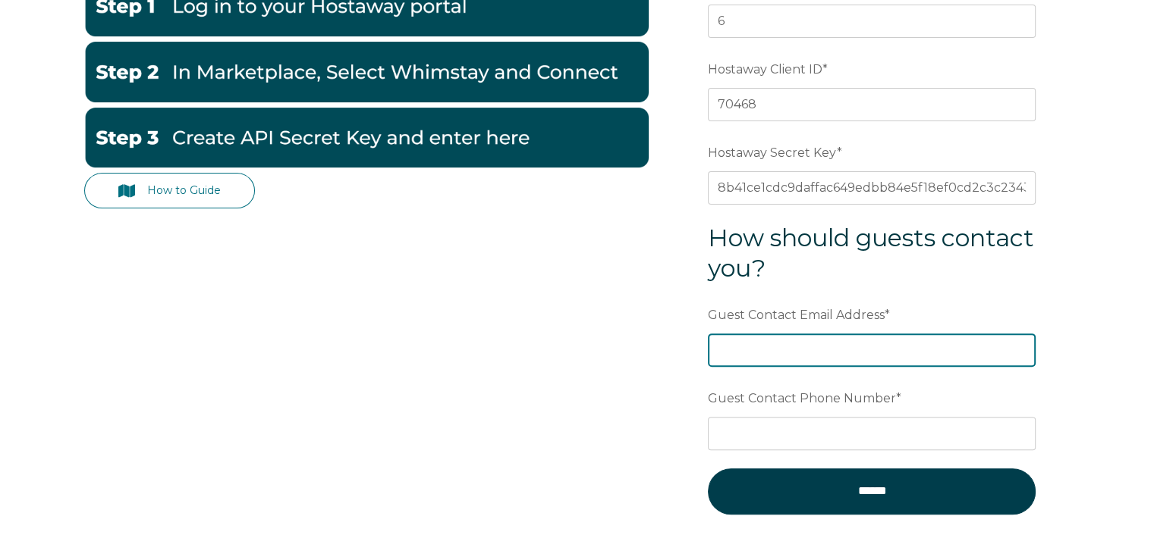
click at [890, 346] on input "Guest Contact Email Address *" at bounding box center [872, 350] width 328 height 33
type input "admin@confidantepm.com"
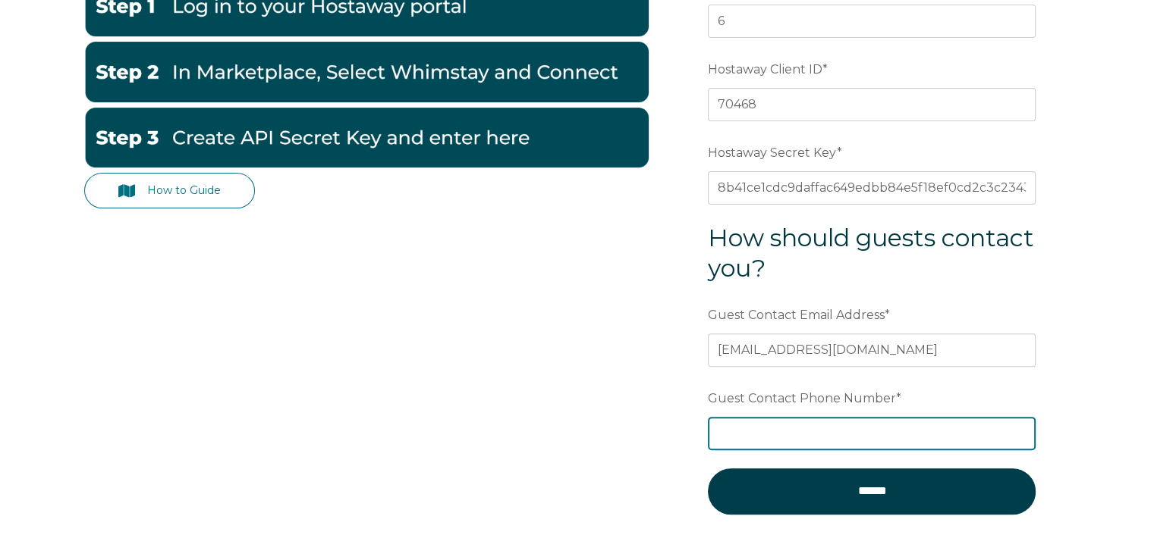
click at [831, 429] on input "Guest Contact Phone Number *" at bounding box center [872, 433] width 328 height 33
paste input "(305) 564-2806"
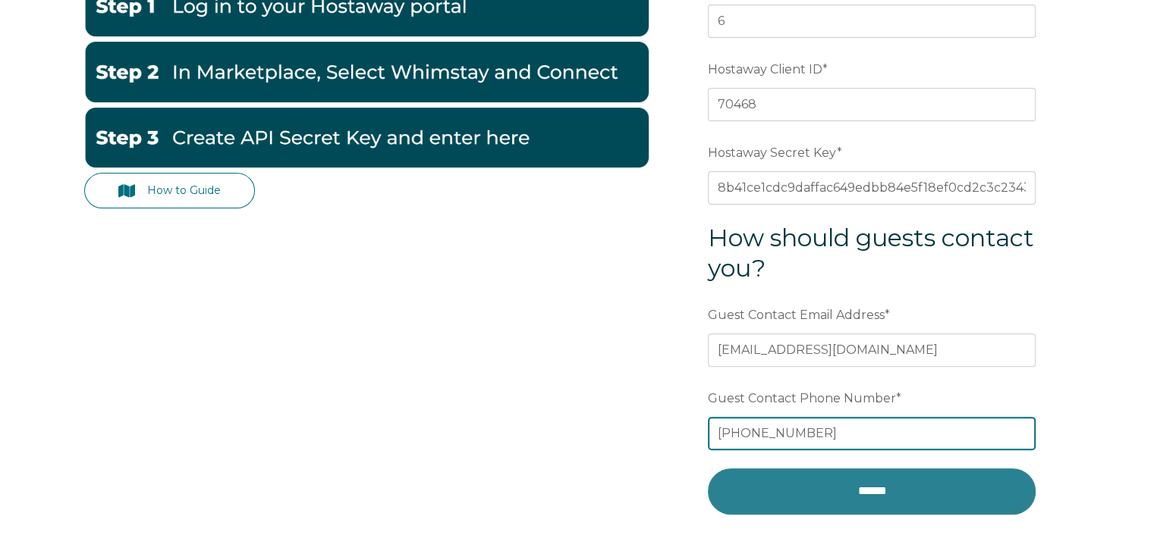
type input "(305) 564-2806"
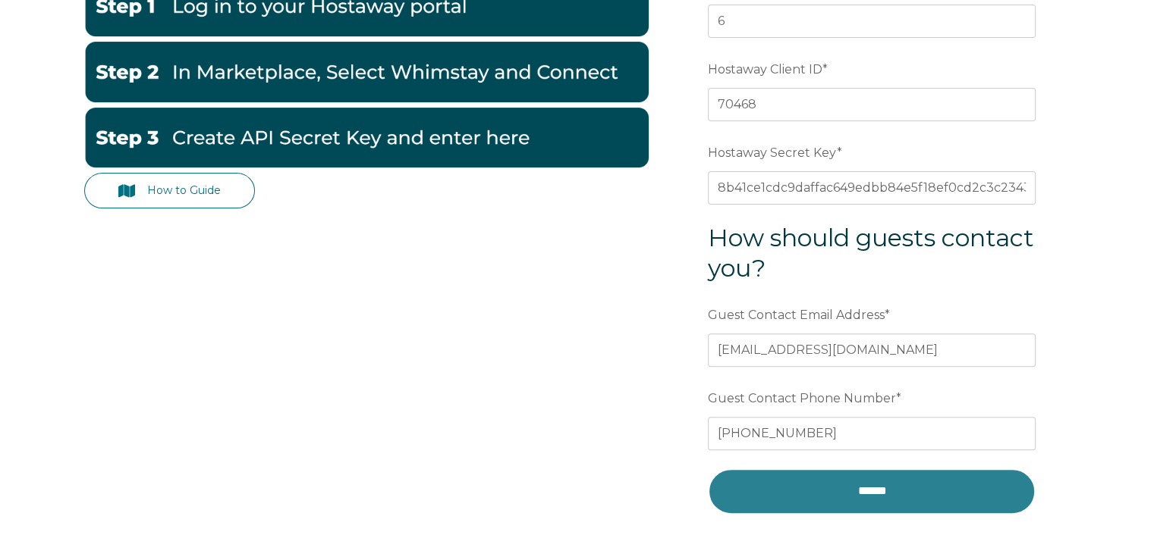
click at [866, 484] on input "******" at bounding box center [872, 492] width 328 height 46
